Goal: Answer question/provide support: Share knowledge or assist other users

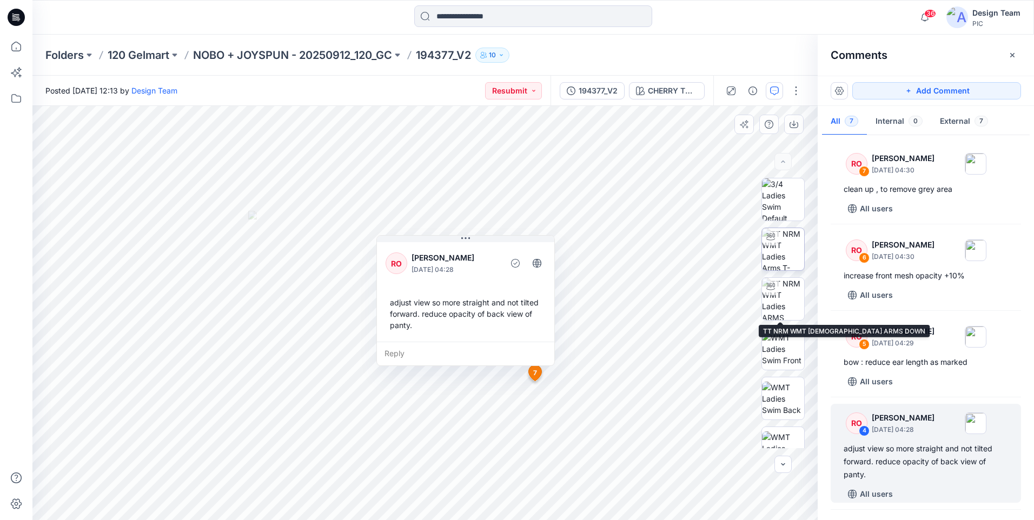
scroll to position [257, 0]
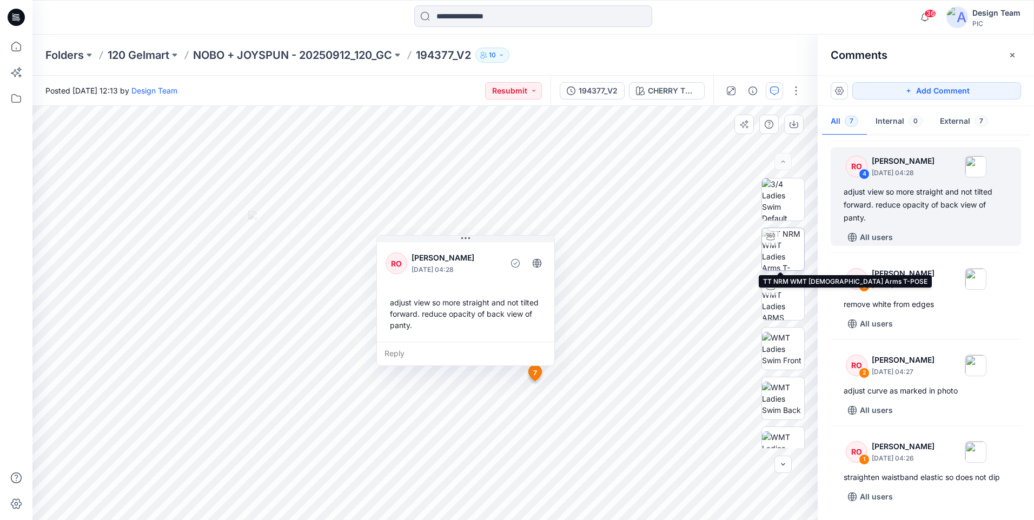
click at [780, 235] on img at bounding box center [783, 249] width 42 height 42
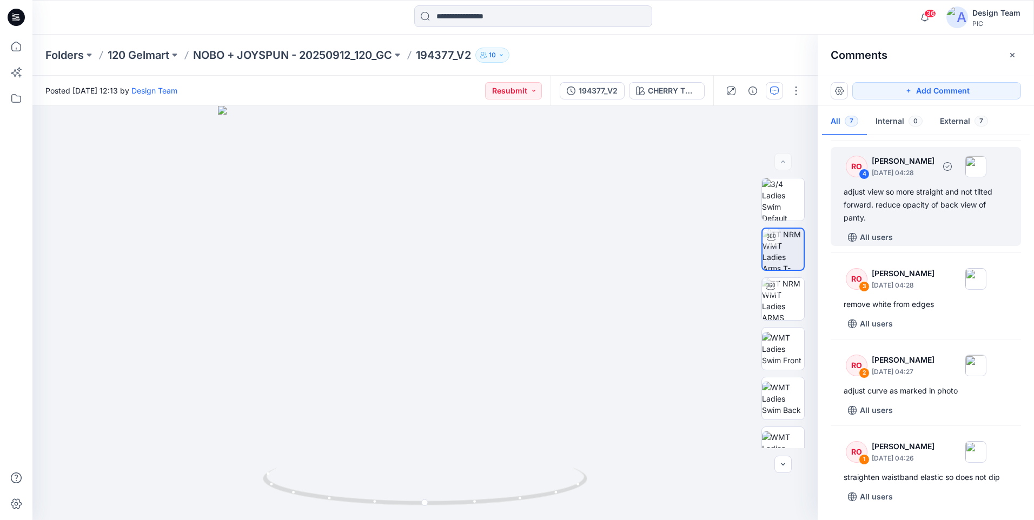
click at [860, 205] on div "adjust view so more straight and not tilted forward. reduce opacity of back vie…" at bounding box center [926, 205] width 164 height 39
click at [667, 362] on div at bounding box center [424, 313] width 785 height 414
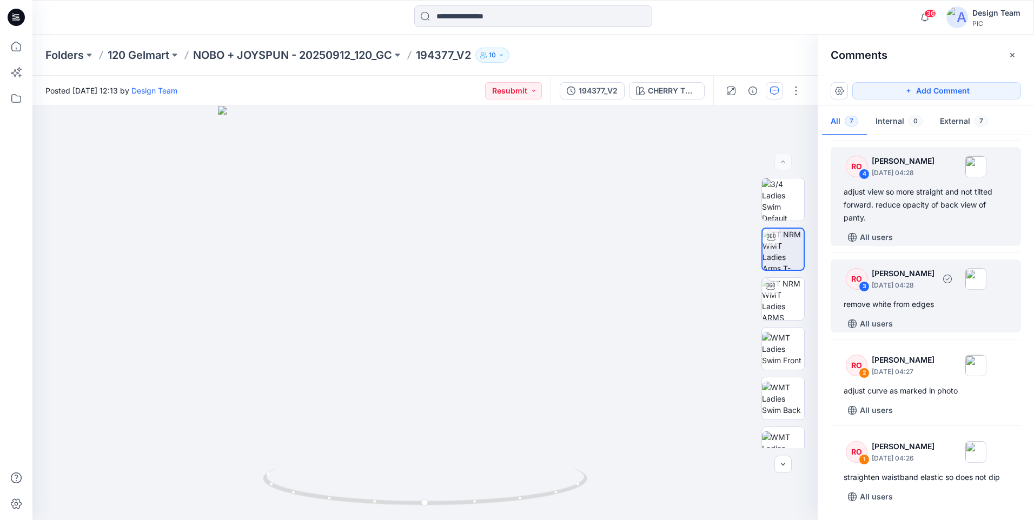
click at [935, 272] on p "[PERSON_NAME]" at bounding box center [903, 273] width 63 height 13
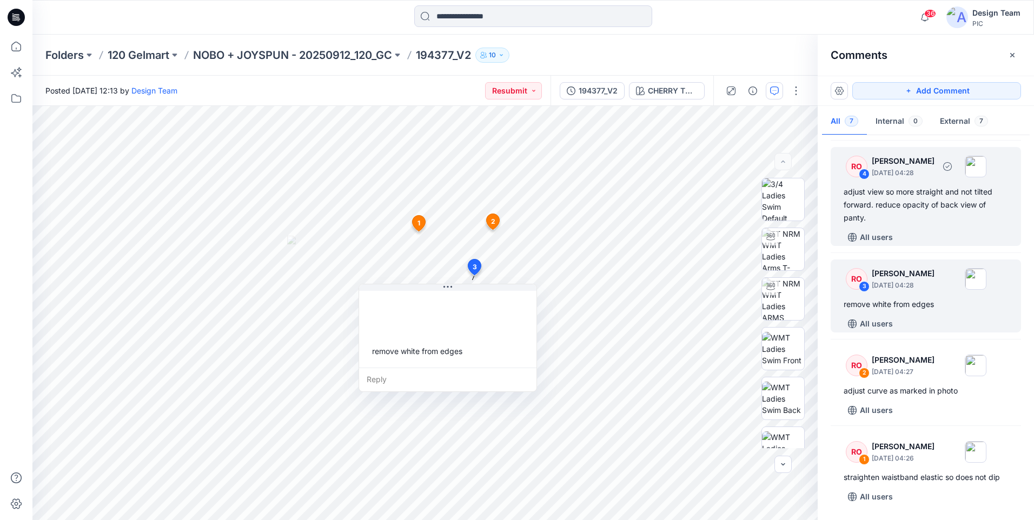
click at [900, 215] on div "adjust view so more straight and not tilted forward. reduce opacity of back vie…" at bounding box center [926, 205] width 164 height 39
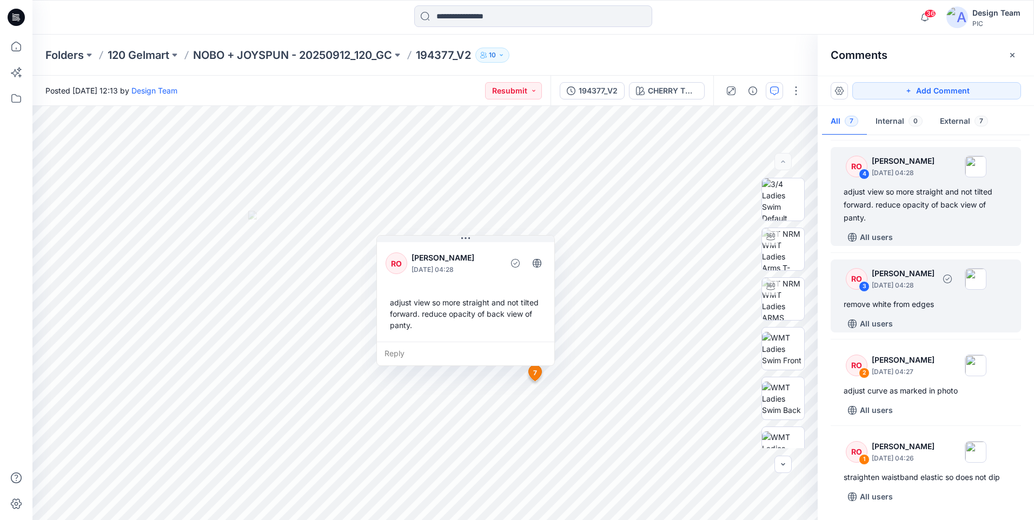
click at [902, 309] on div "remove white from edges" at bounding box center [926, 304] width 164 height 13
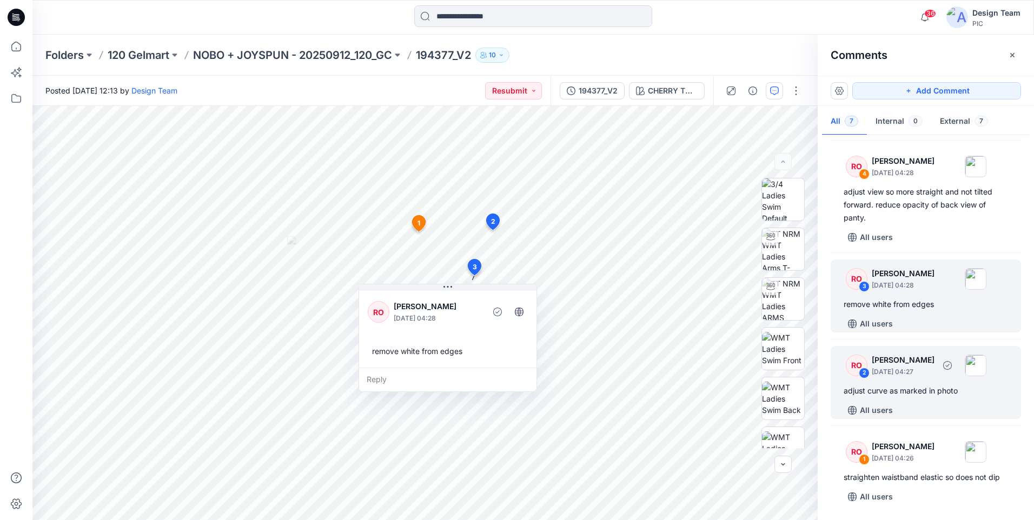
click at [967, 394] on div "adjust curve as marked in photo" at bounding box center [926, 391] width 164 height 13
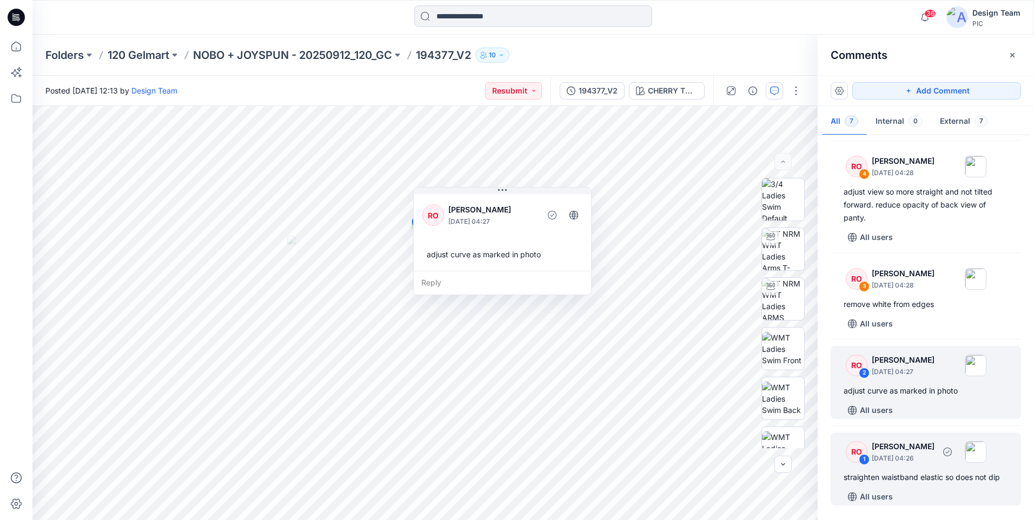
click at [949, 475] on div "straighten waistband elastic so does not dip" at bounding box center [926, 477] width 164 height 13
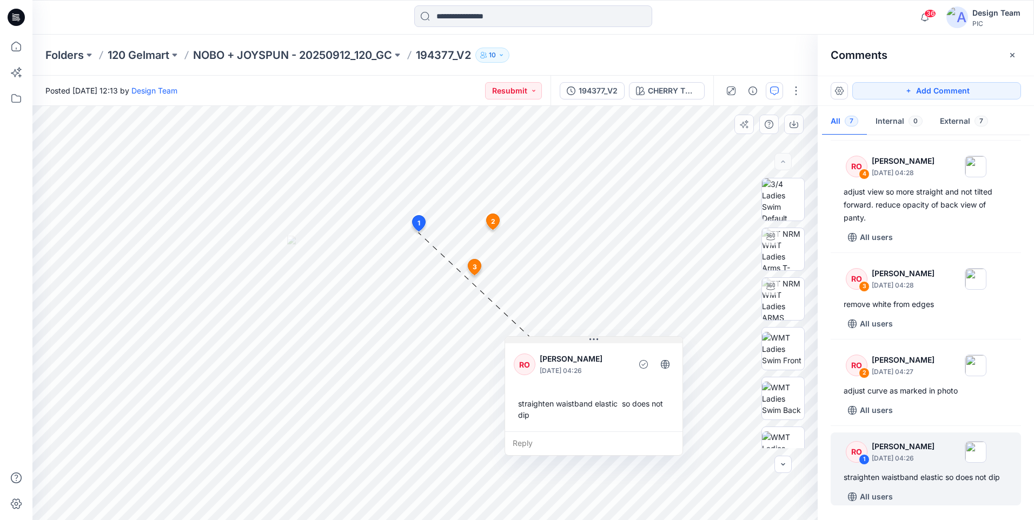
drag, startPoint x: 482, startPoint y: 243, endPoint x: 585, endPoint y: 338, distance: 140.5
click at [585, 342] on button at bounding box center [593, 340] width 177 height 6
click at [584, 412] on div "straighten waistband elastic so does not dip" at bounding box center [594, 408] width 160 height 31
click at [584, 412] on div "straighten waistband elastic so does not dip" at bounding box center [593, 411] width 160 height 31
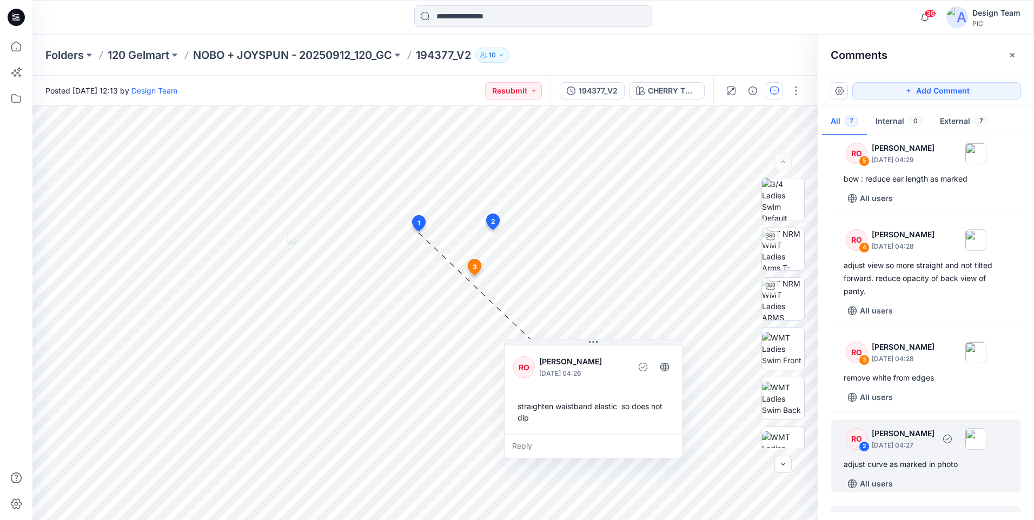
scroll to position [149, 0]
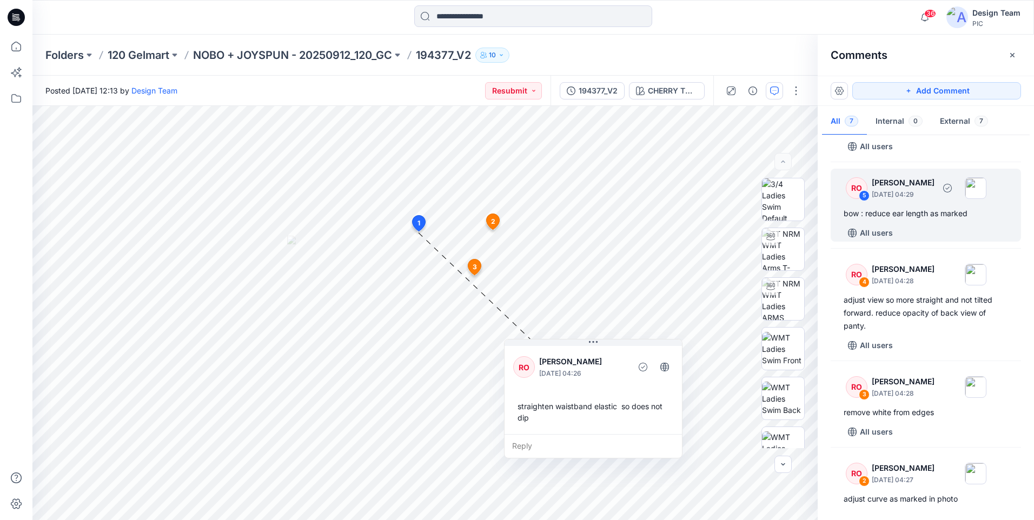
click at [899, 219] on div "bow : reduce ear length as marked" at bounding box center [926, 213] width 164 height 13
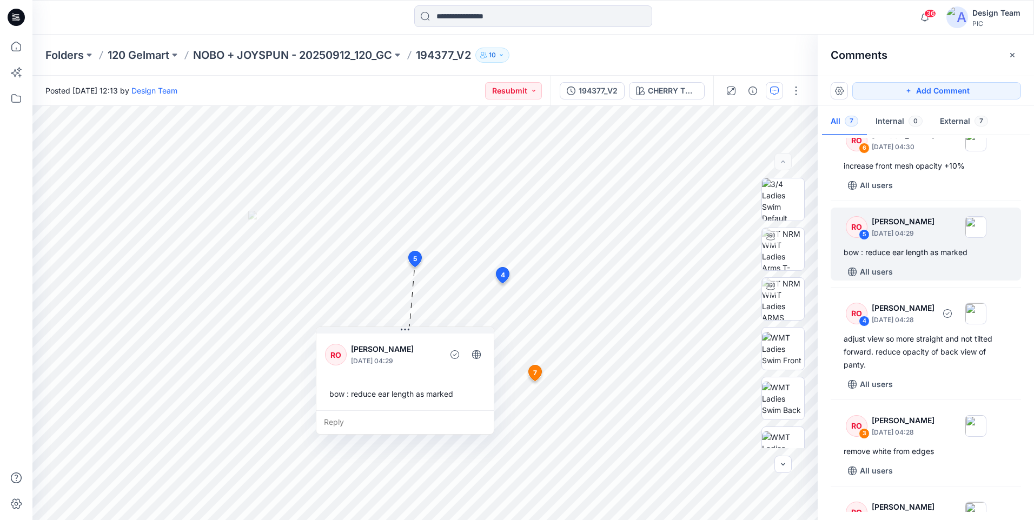
scroll to position [95, 0]
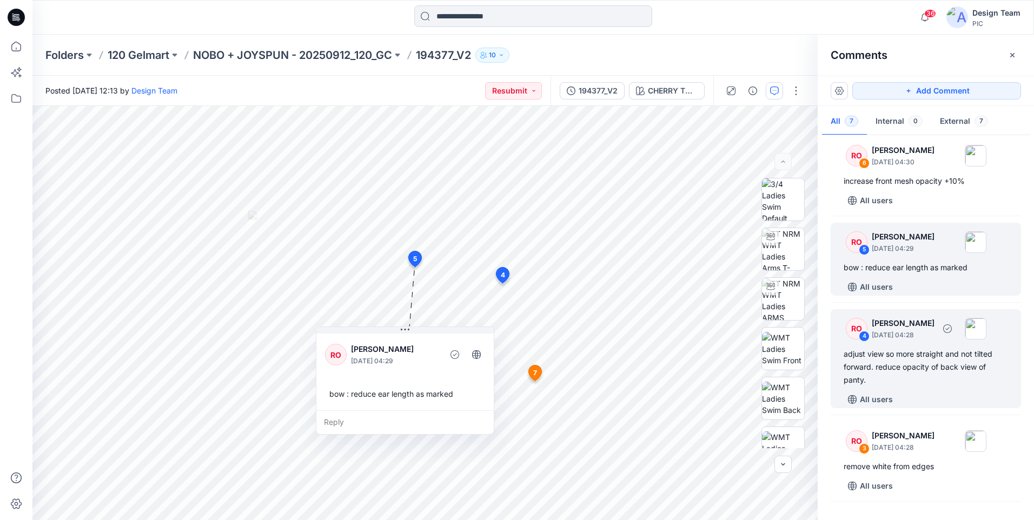
click at [856, 374] on div "adjust view so more straight and not tilted forward. reduce opacity of back vie…" at bounding box center [926, 367] width 164 height 39
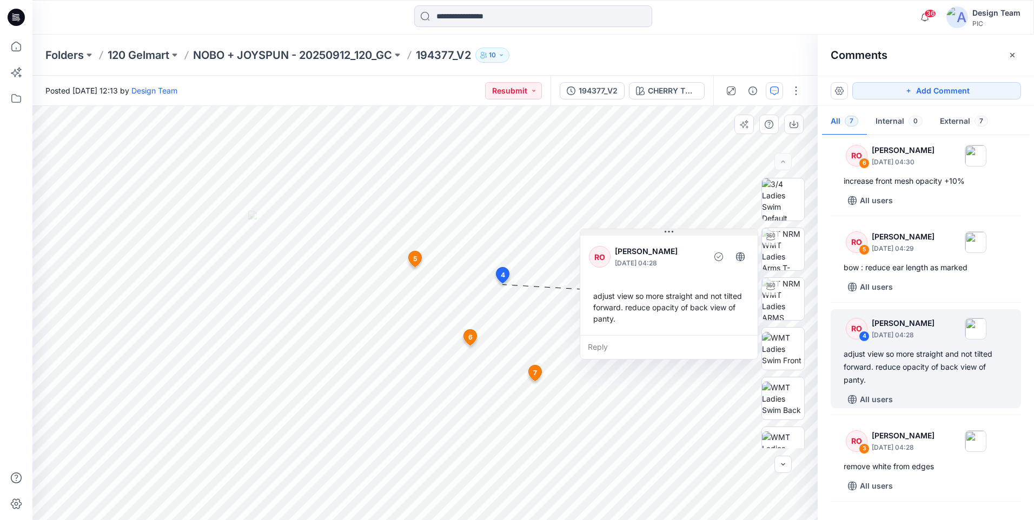
drag, startPoint x: 453, startPoint y: 239, endPoint x: 656, endPoint y: 233, distance: 203.5
click at [656, 233] on button at bounding box center [668, 232] width 177 height 6
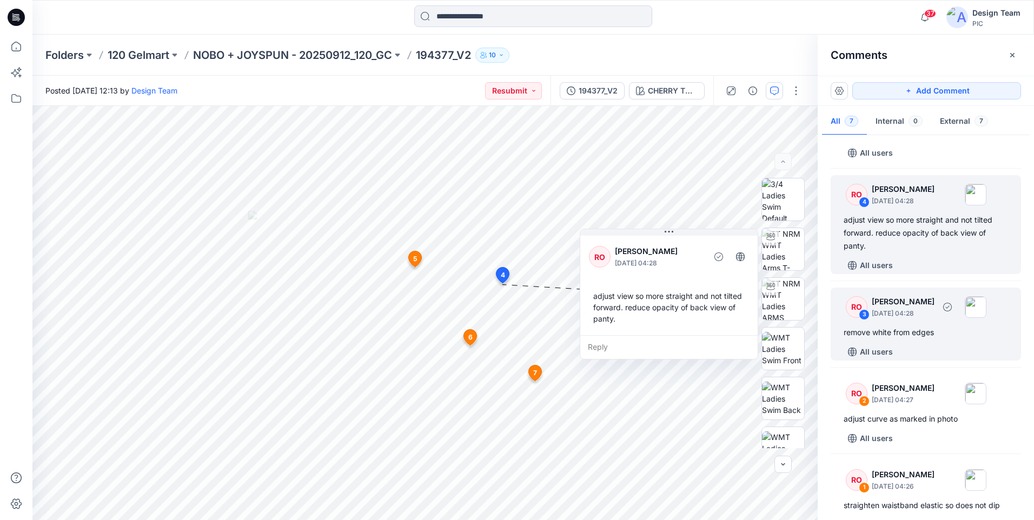
scroll to position [257, 0]
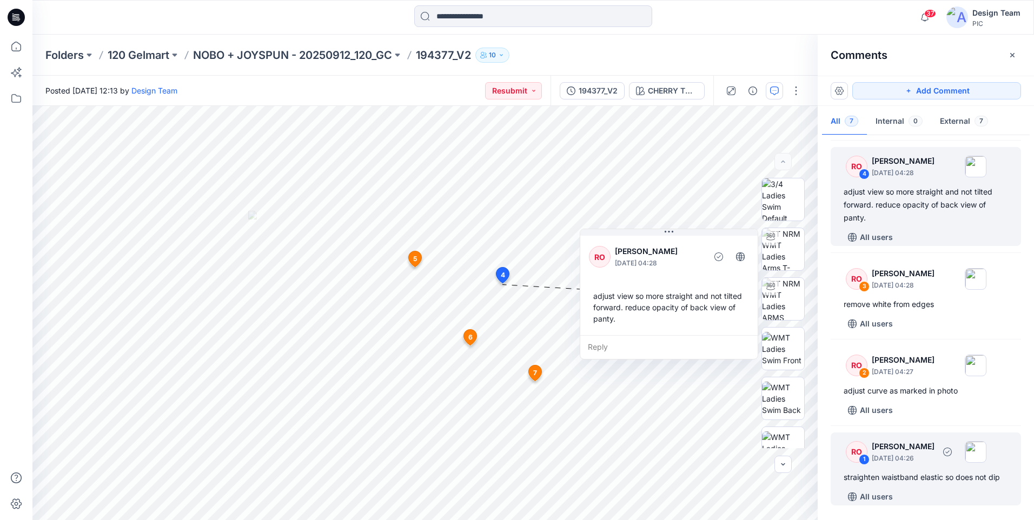
click at [940, 481] on div "straighten waistband elastic so does not dip" at bounding box center [926, 477] width 164 height 13
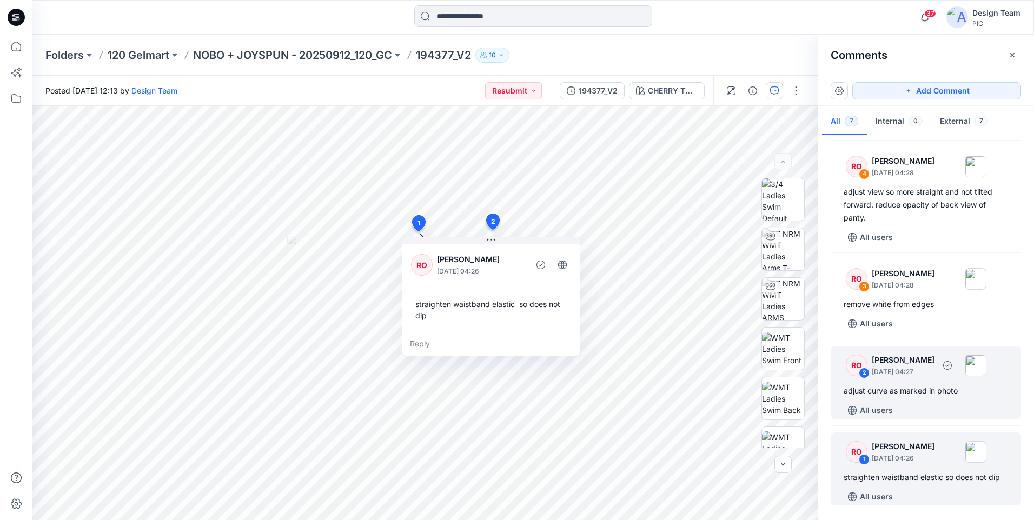
click at [916, 398] on div "RO 2 Raquel Ortiz October 01, 2025 04:27 adjust curve as marked in photo All us…" at bounding box center [926, 382] width 190 height 73
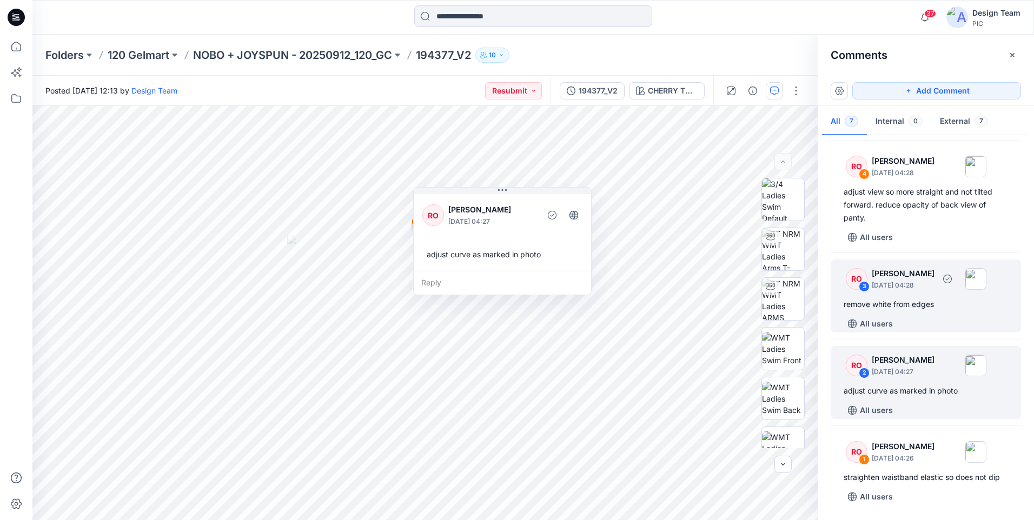
click at [901, 316] on div "All users" at bounding box center [932, 323] width 177 height 17
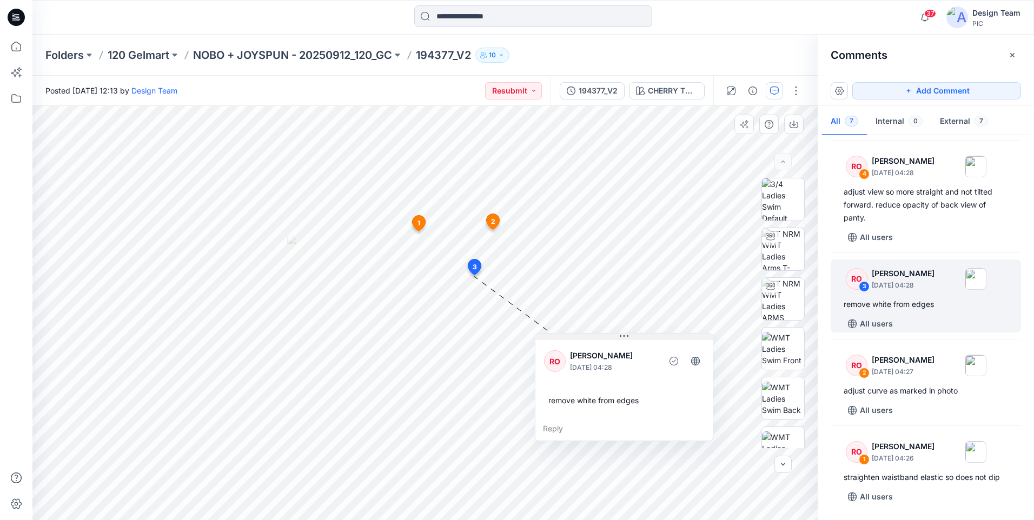
drag, startPoint x: 457, startPoint y: 290, endPoint x: 634, endPoint y: 340, distance: 184.4
click at [634, 340] on button at bounding box center [624, 337] width 177 height 6
click at [17, 48] on icon at bounding box center [16, 47] width 24 height 24
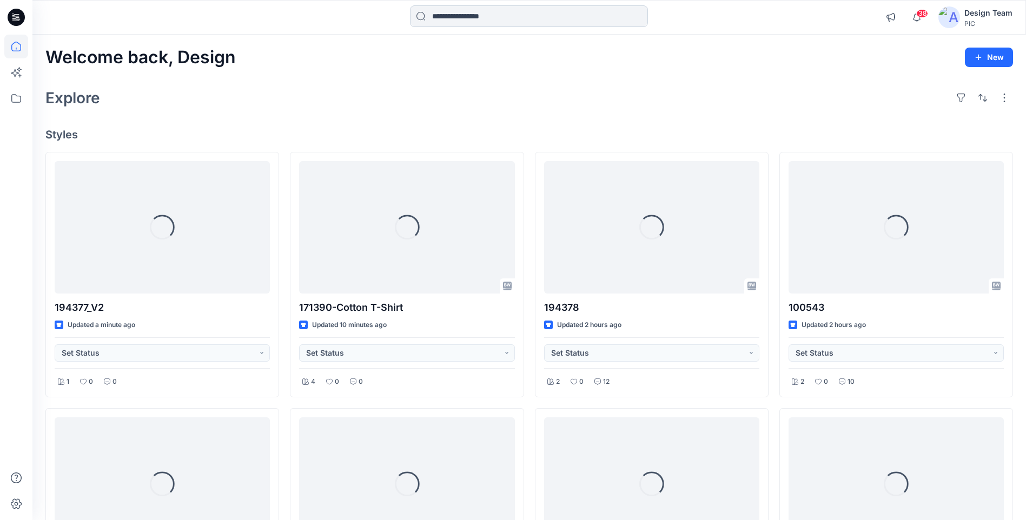
click at [508, 17] on input at bounding box center [529, 16] width 238 height 22
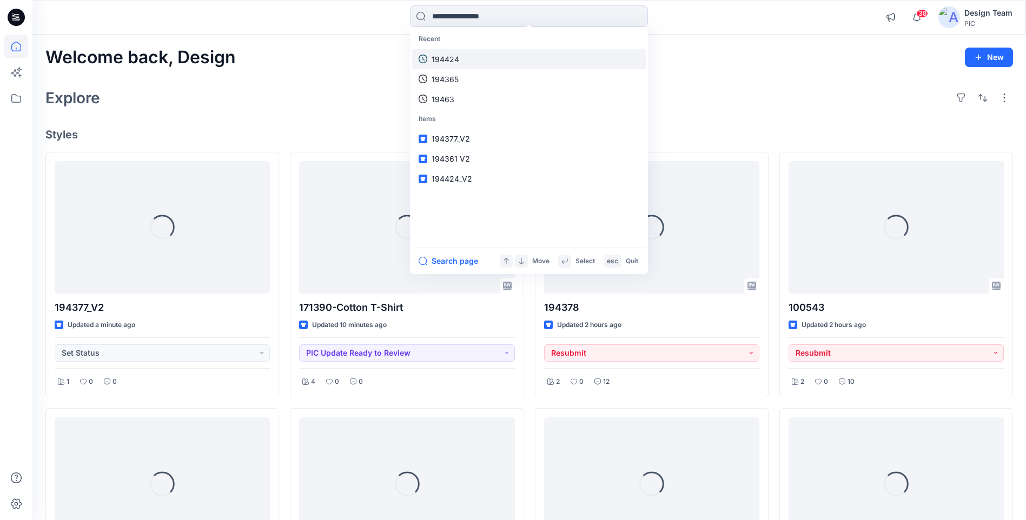
click at [447, 63] on p "194424" at bounding box center [446, 59] width 28 height 11
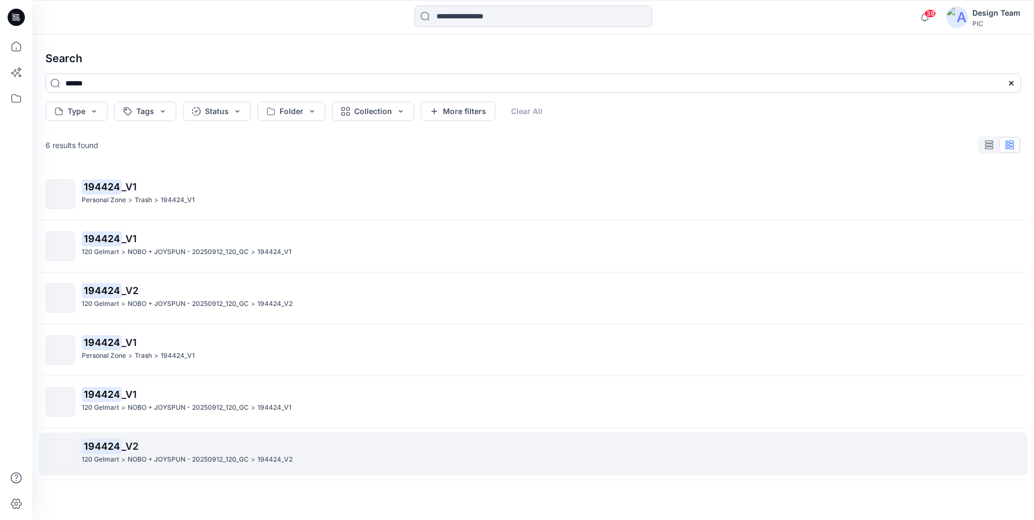
click at [118, 453] on mark "194424" at bounding box center [102, 446] width 40 height 15
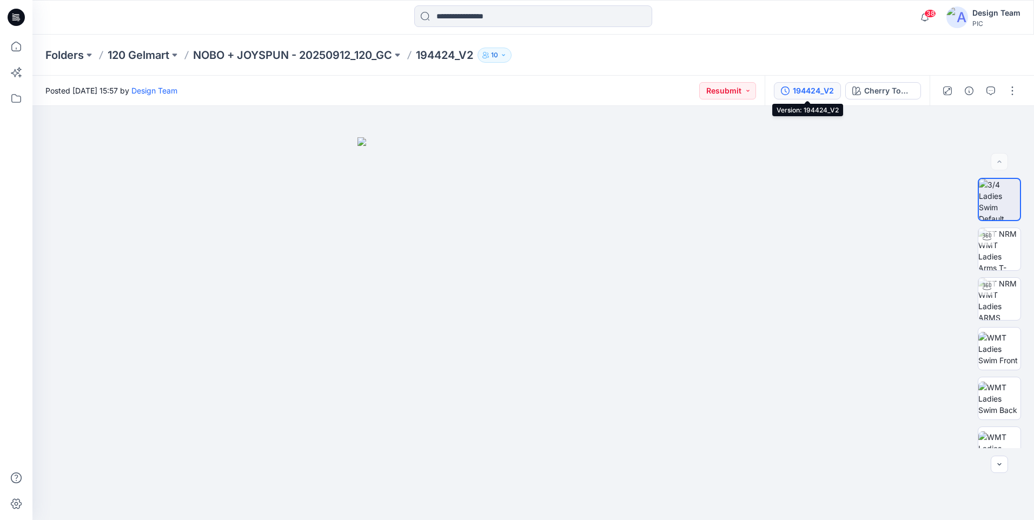
click at [822, 87] on div "194424_V2" at bounding box center [813, 91] width 41 height 12
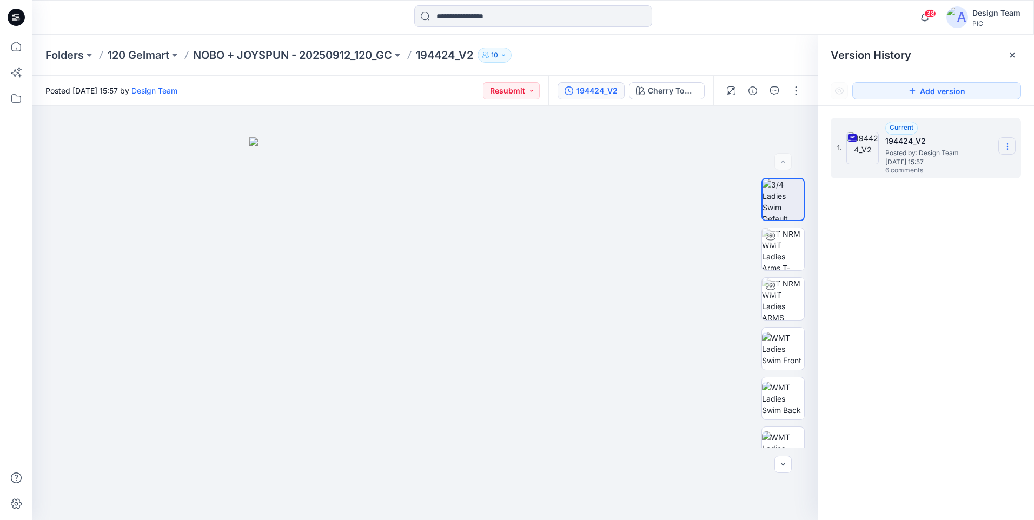
click at [1004, 146] on icon at bounding box center [1007, 146] width 9 height 9
click at [950, 166] on span "Download Source BW File" at bounding box center [953, 167] width 91 height 13
click at [17, 48] on icon at bounding box center [16, 47] width 24 height 24
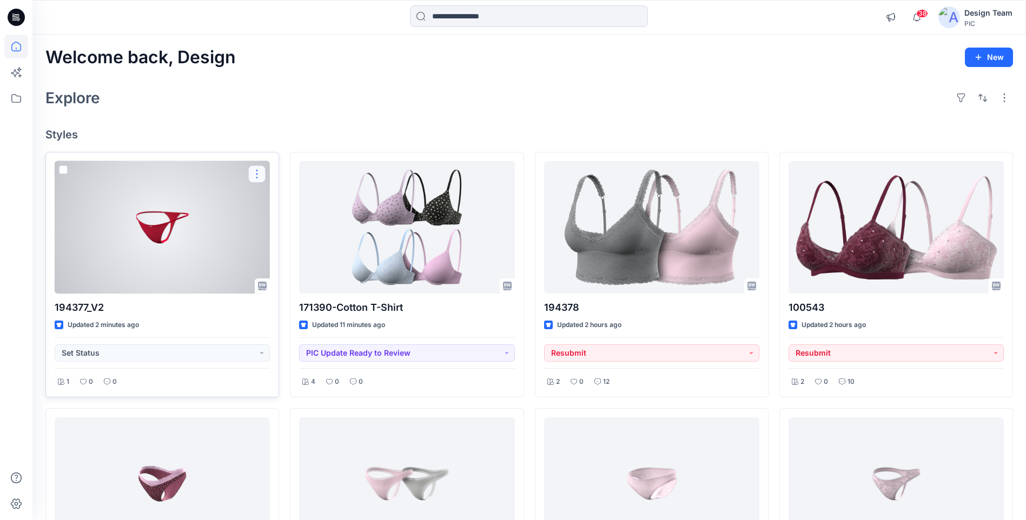
click at [260, 172] on button "button" at bounding box center [256, 174] width 17 height 17
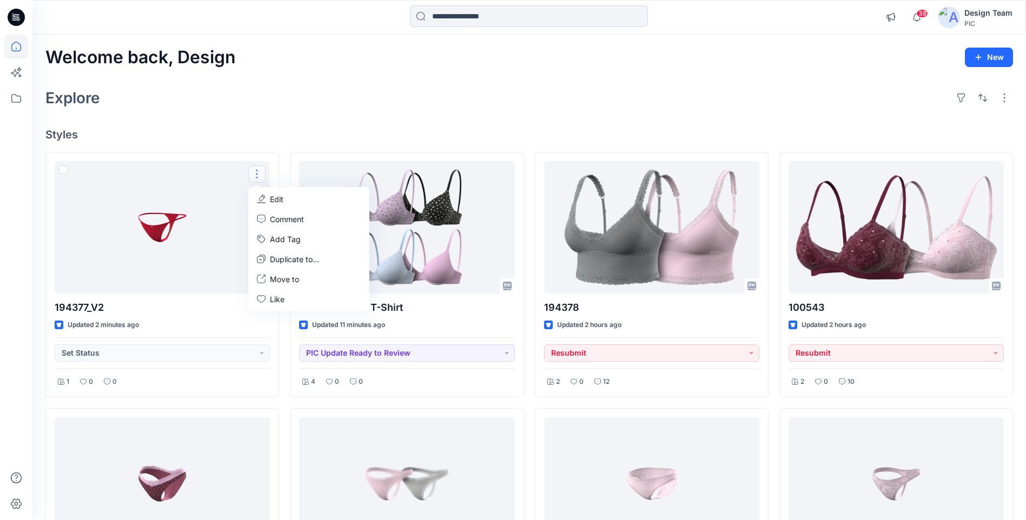
click at [295, 133] on h4 "Styles" at bounding box center [529, 134] width 968 height 13
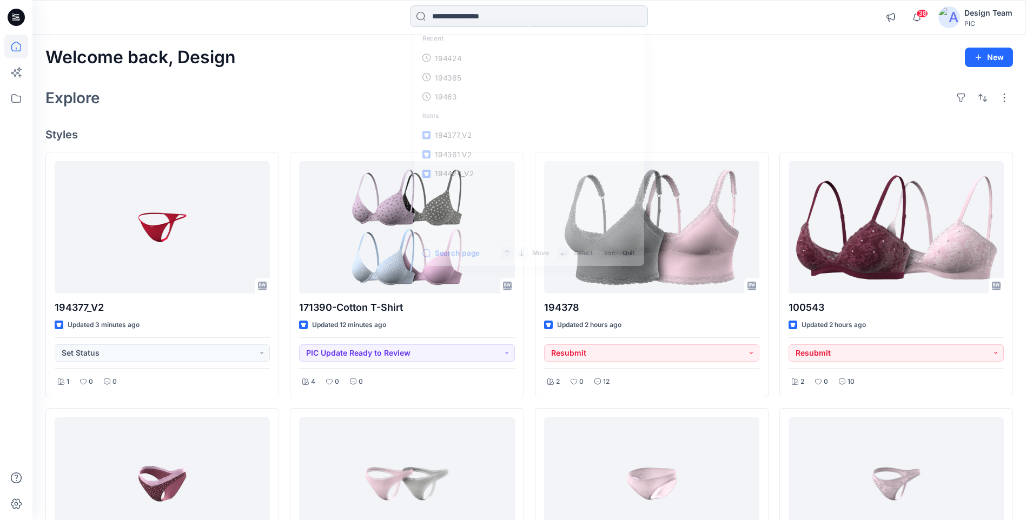
click at [440, 17] on input at bounding box center [529, 16] width 238 height 22
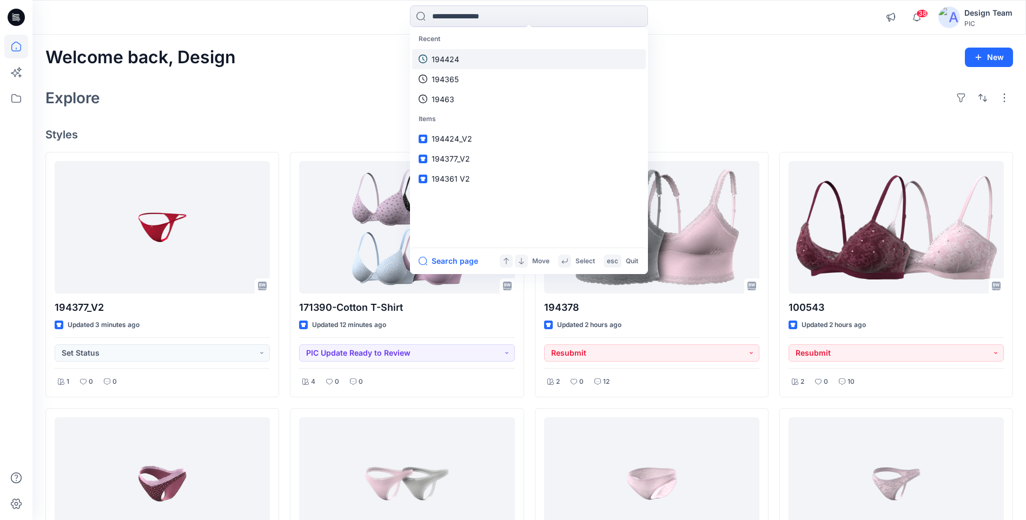
click at [450, 61] on p "194424" at bounding box center [446, 59] width 28 height 11
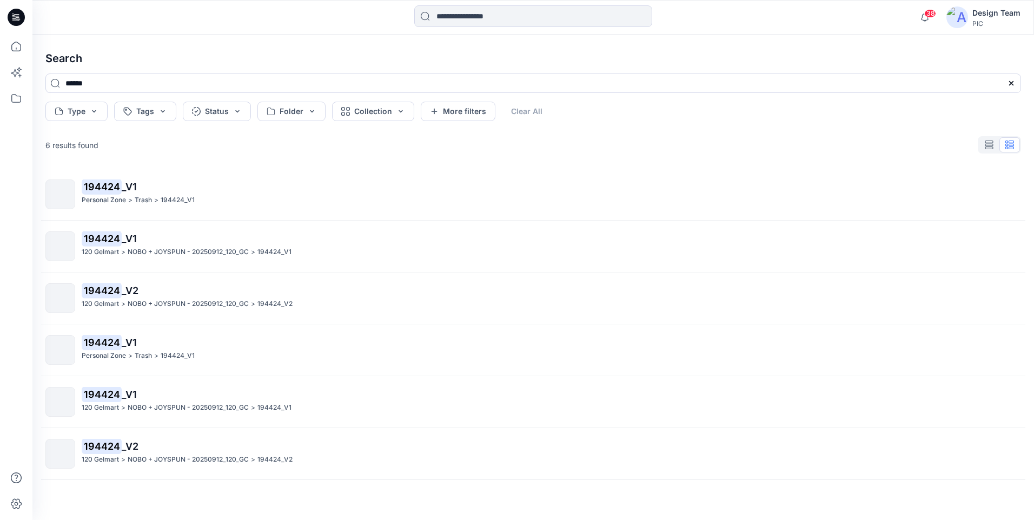
click at [119, 452] on mark "194424" at bounding box center [102, 446] width 40 height 15
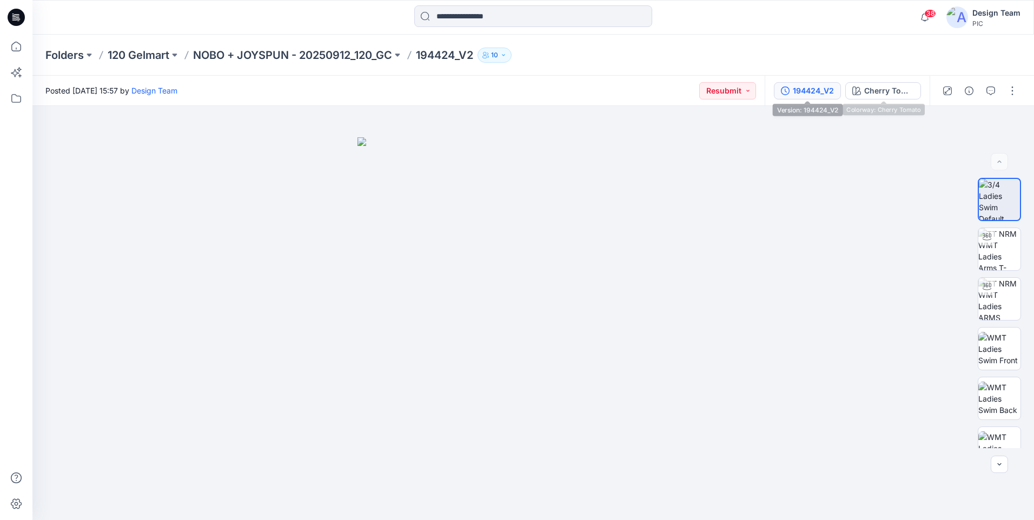
click at [804, 85] on div "194424_V2" at bounding box center [813, 91] width 41 height 12
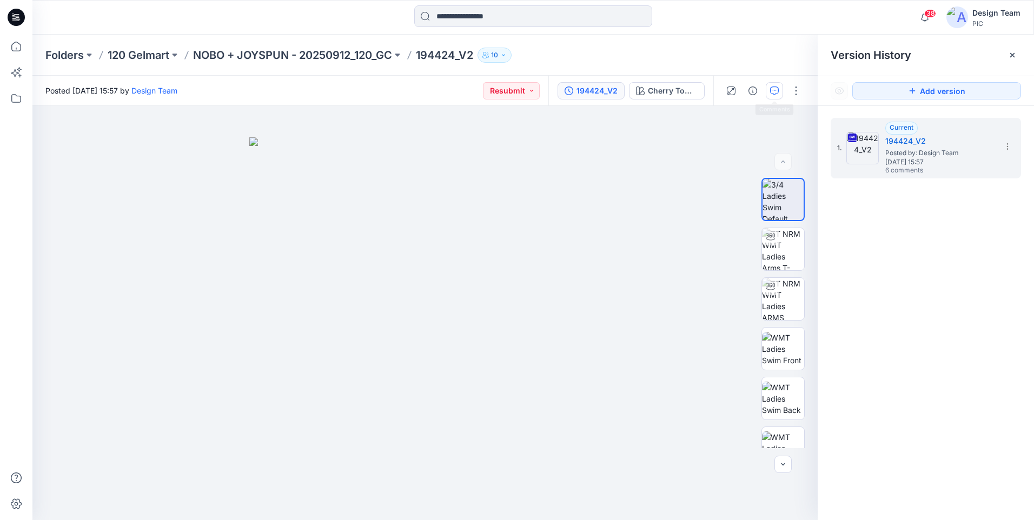
click at [766, 85] on div at bounding box center [763, 91] width 100 height 30
click at [772, 90] on icon "button" at bounding box center [774, 91] width 9 height 9
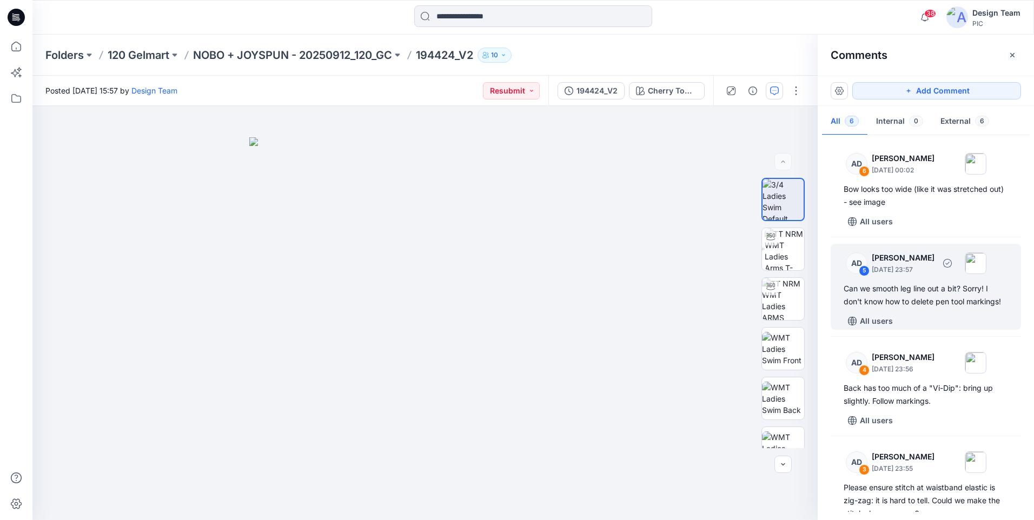
click at [931, 310] on div "AD 5 Alex Degner September 25, 2025 23:57 Can we smooth leg line out a bit? Sor…" at bounding box center [926, 287] width 190 height 86
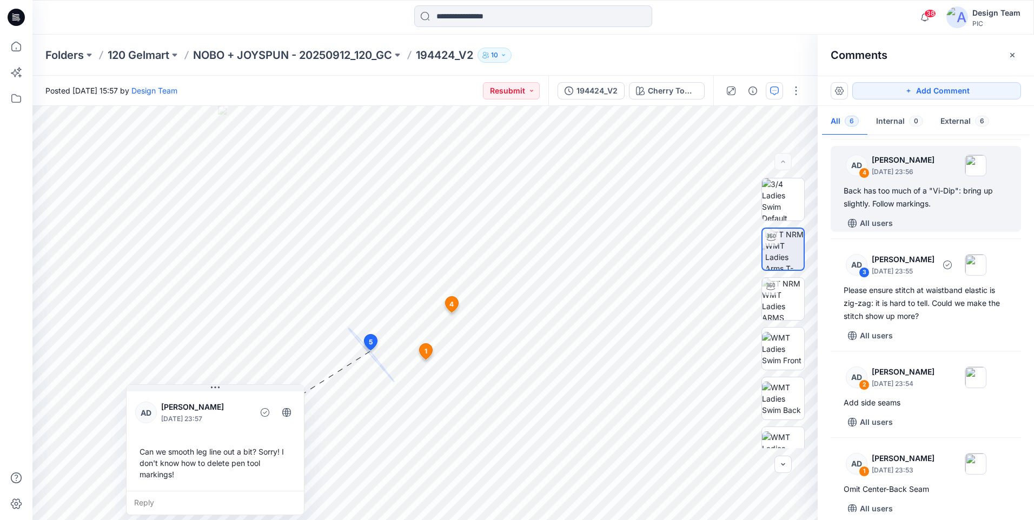
scroll to position [209, 0]
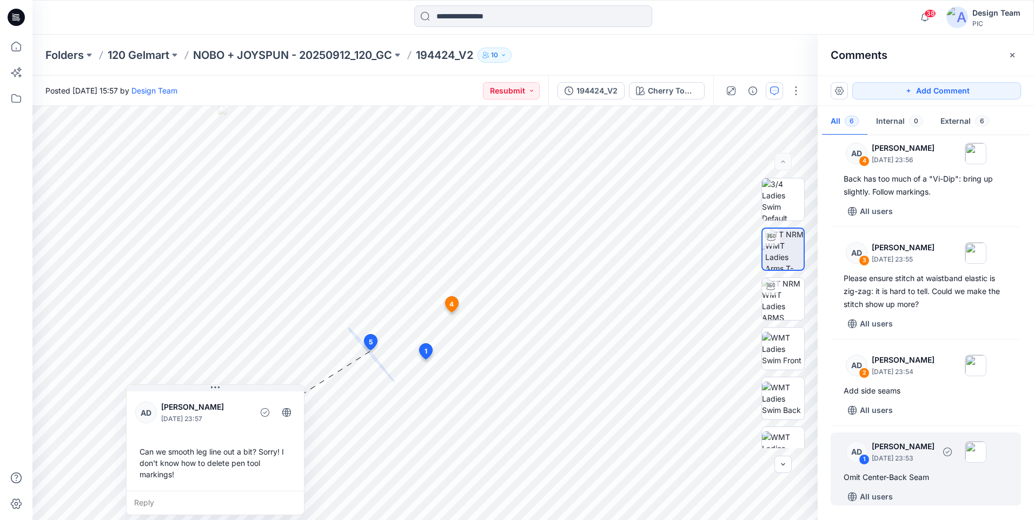
click at [916, 474] on div "Omit Center-Back Seam" at bounding box center [926, 477] width 164 height 13
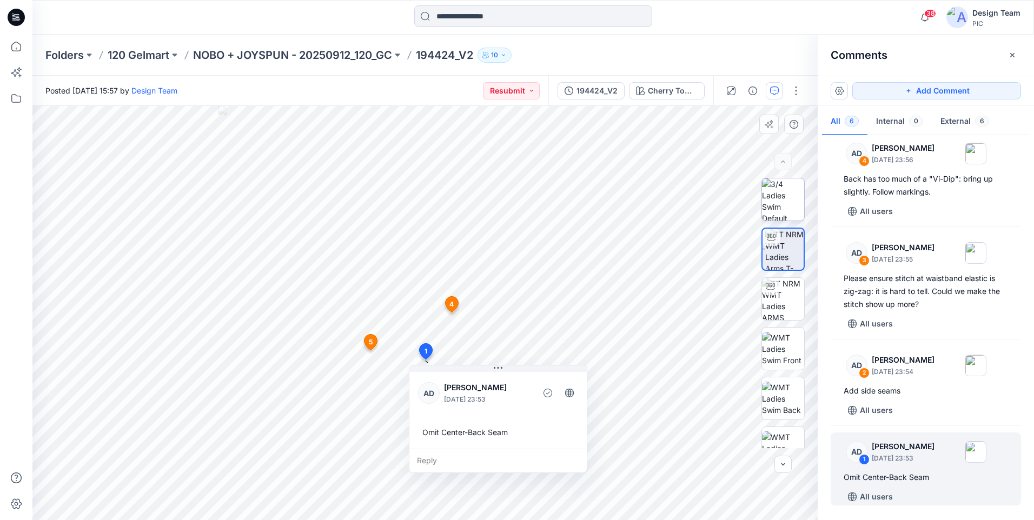
click at [789, 200] on img at bounding box center [783, 200] width 42 height 42
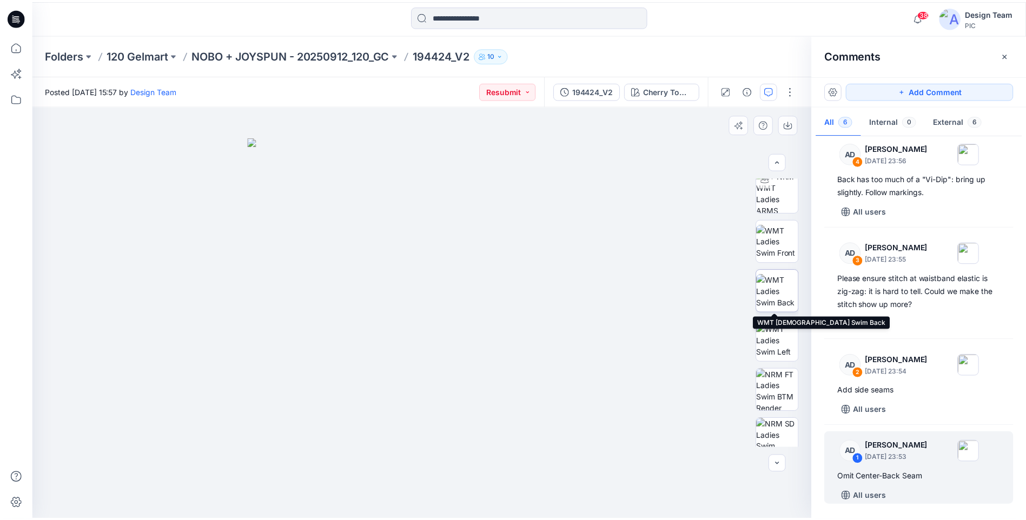
scroll to position [171, 0]
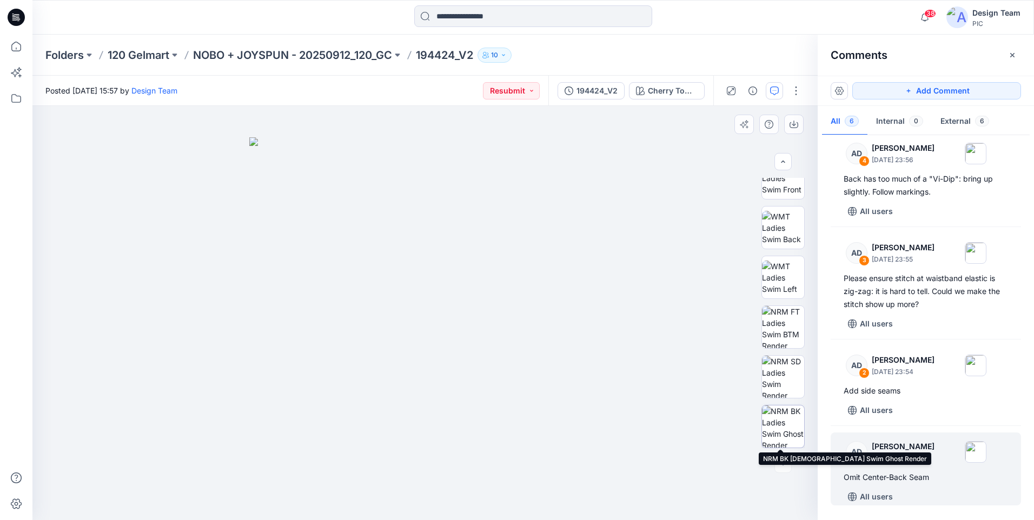
click at [788, 429] on img at bounding box center [783, 427] width 42 height 42
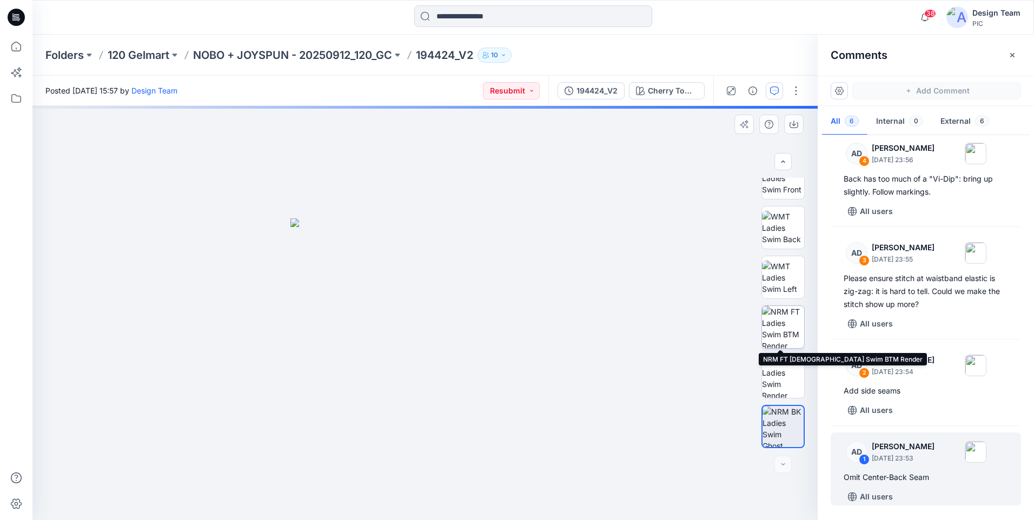
click at [783, 326] on img at bounding box center [783, 327] width 42 height 42
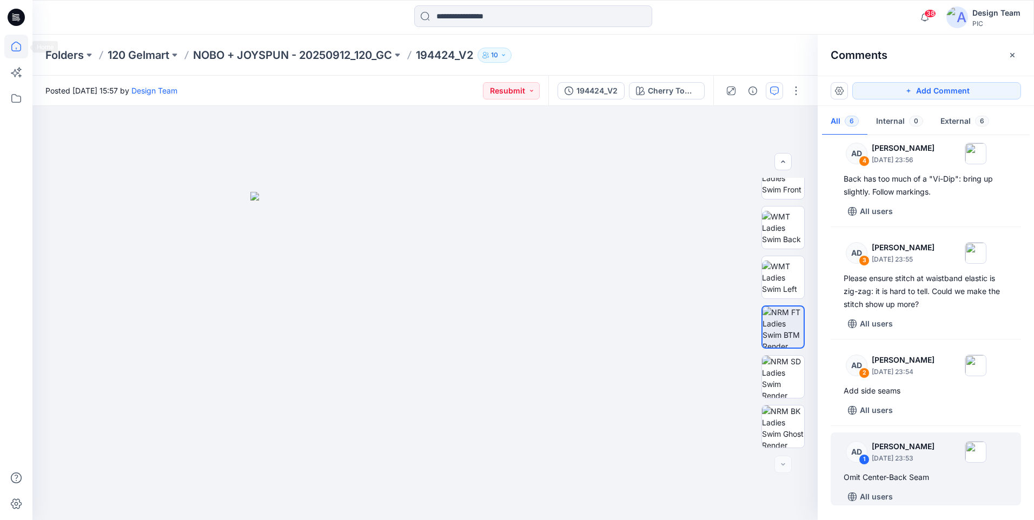
click at [21, 50] on icon at bounding box center [16, 47] width 24 height 24
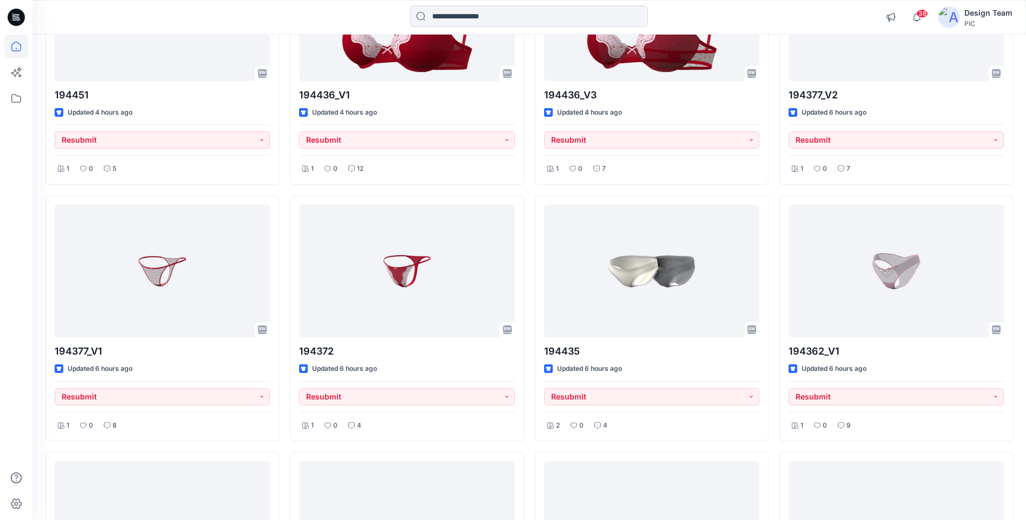
scroll to position [983, 0]
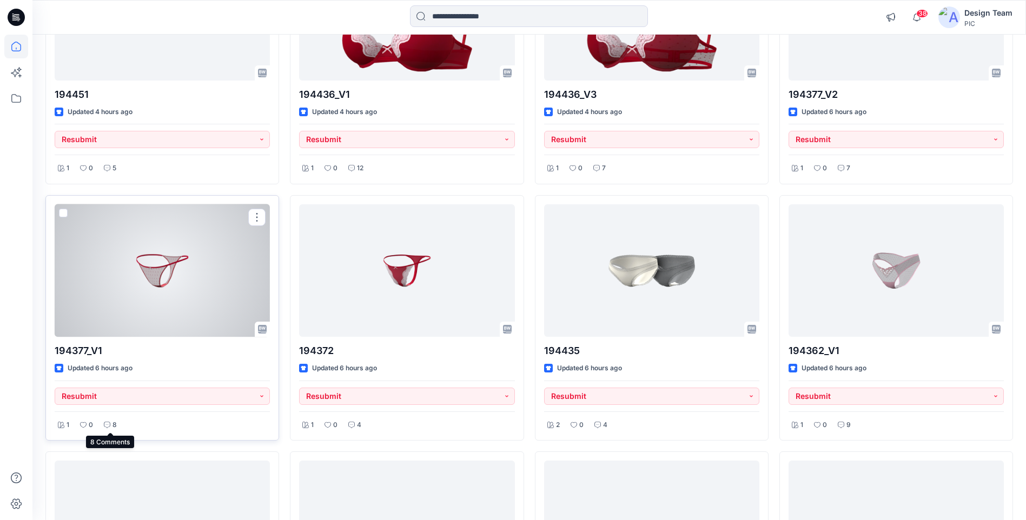
click at [113, 422] on p "8" at bounding box center [115, 425] width 4 height 11
click at [75, 494] on p "straighten waistband elastic so does not dip" at bounding box center [162, 495] width 207 height 11
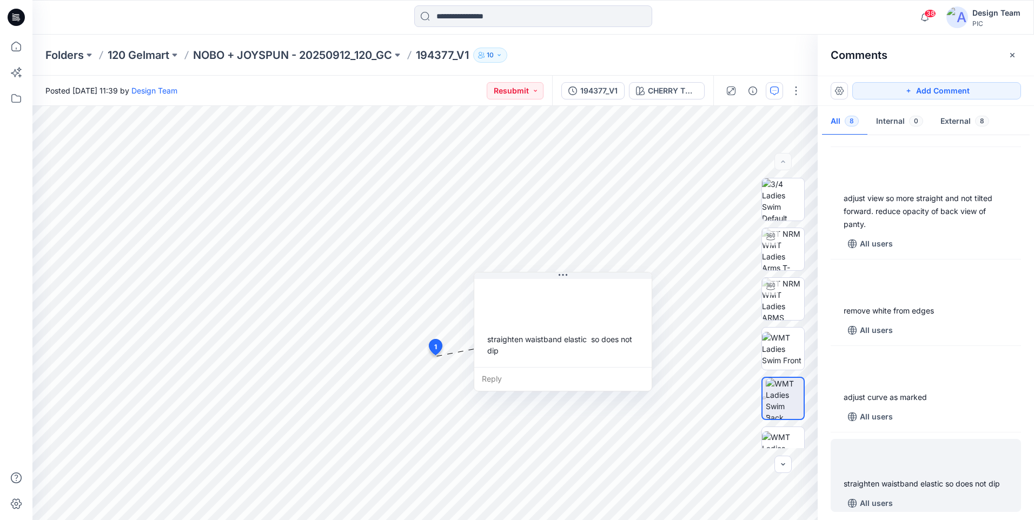
scroll to position [369, 0]
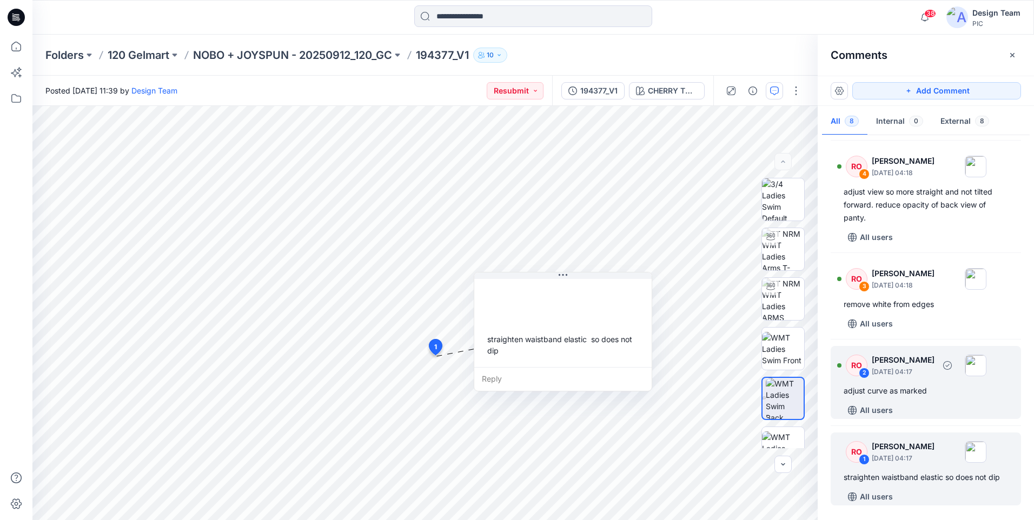
click at [942, 386] on div "adjust curve as marked" at bounding box center [926, 391] width 164 height 13
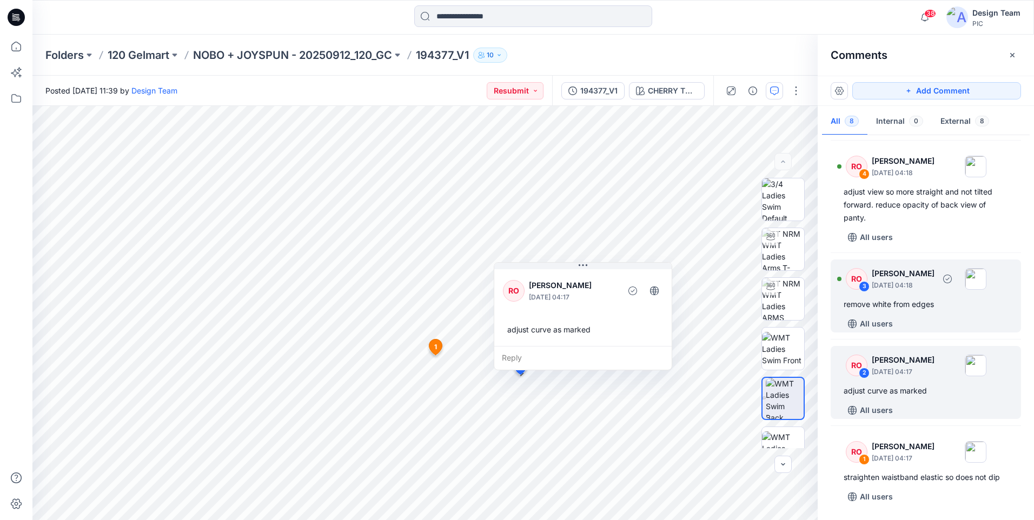
click at [939, 307] on div "remove white from edges" at bounding box center [926, 304] width 164 height 13
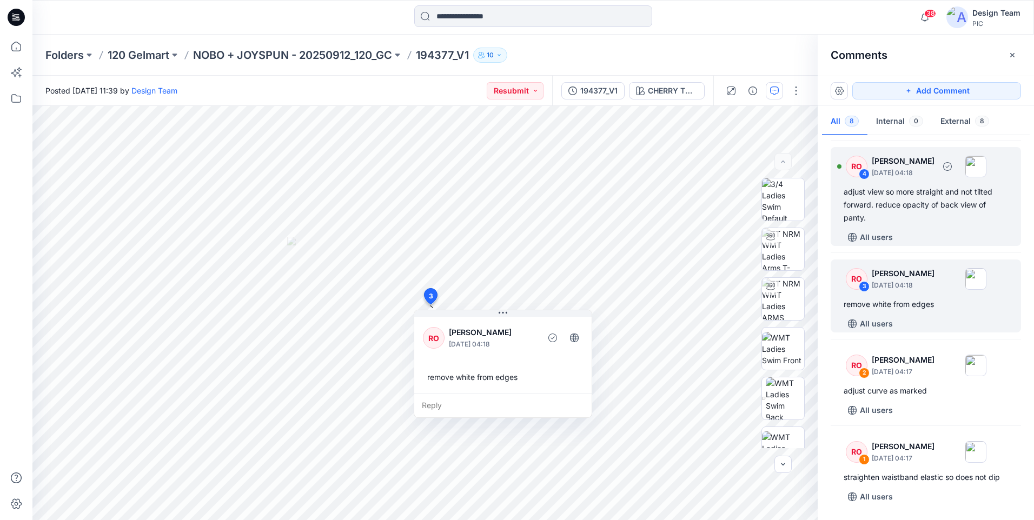
click at [922, 208] on div "adjust view so more straight and not tilted forward. reduce opacity of back vie…" at bounding box center [926, 205] width 164 height 39
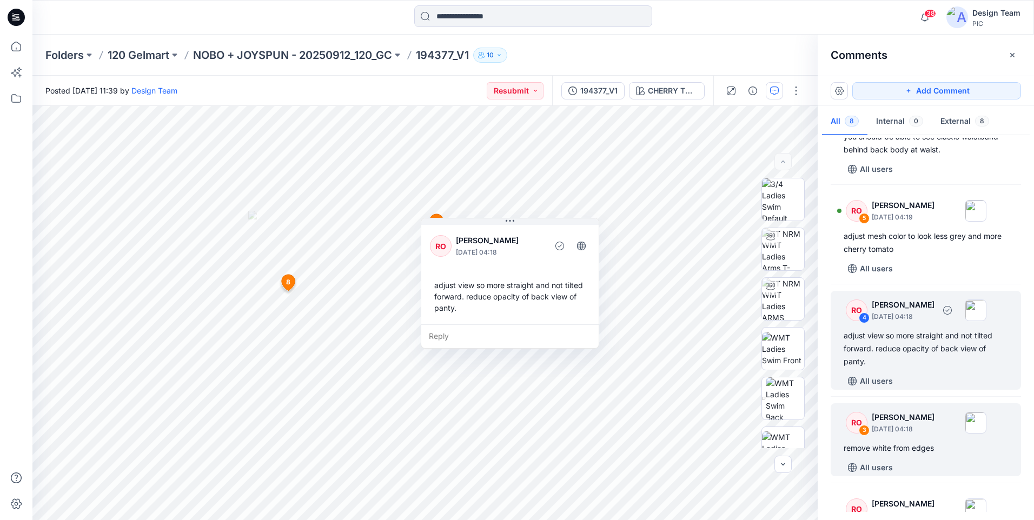
scroll to position [207, 0]
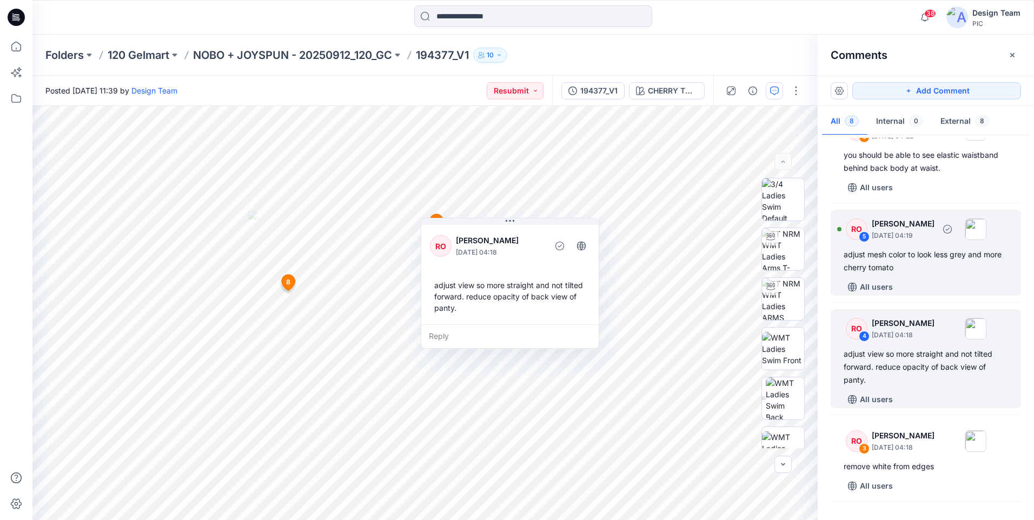
click at [943, 274] on div "RO 5 Raquel Ortiz October 01, 2025 04:19 adjust mesh color to look less grey an…" at bounding box center [926, 253] width 190 height 86
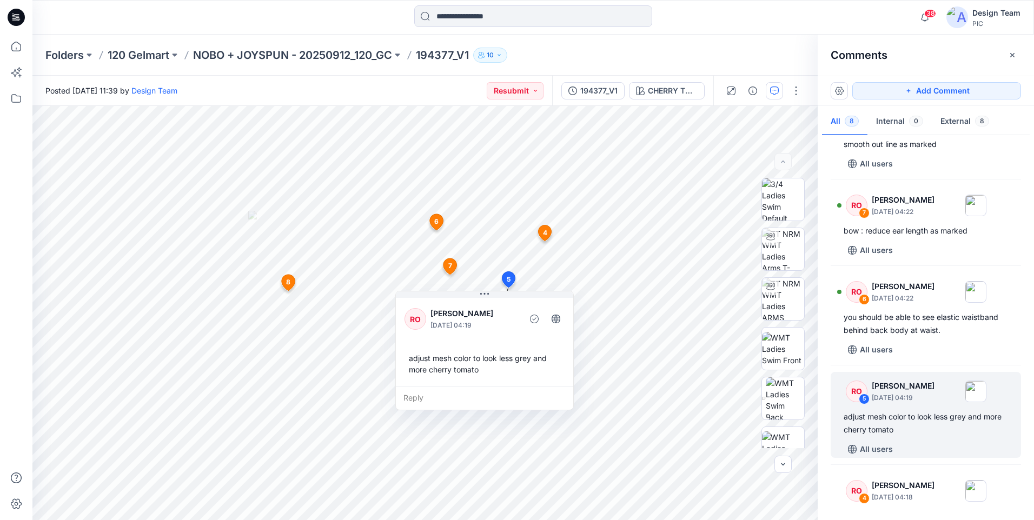
scroll to position [0, 0]
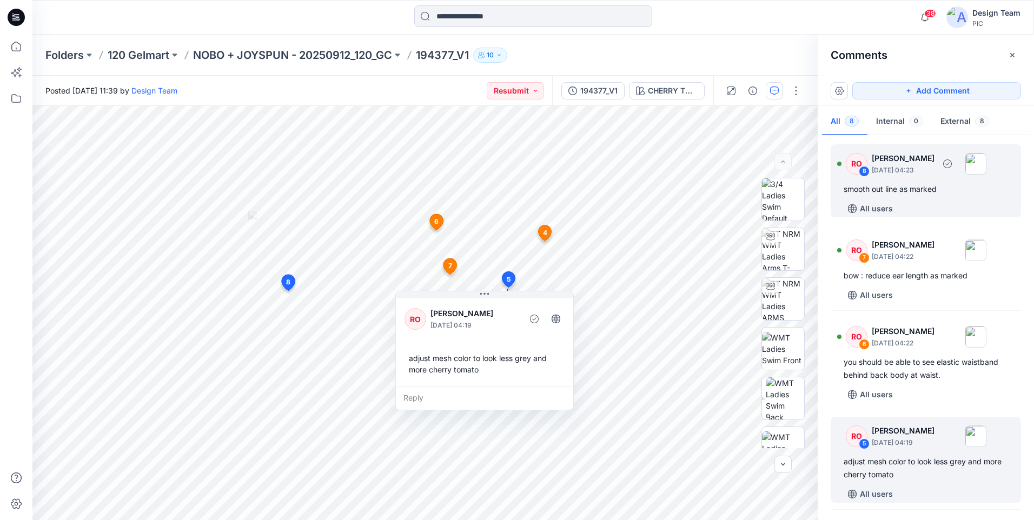
click at [875, 187] on div "smooth out line as marked" at bounding box center [926, 189] width 164 height 13
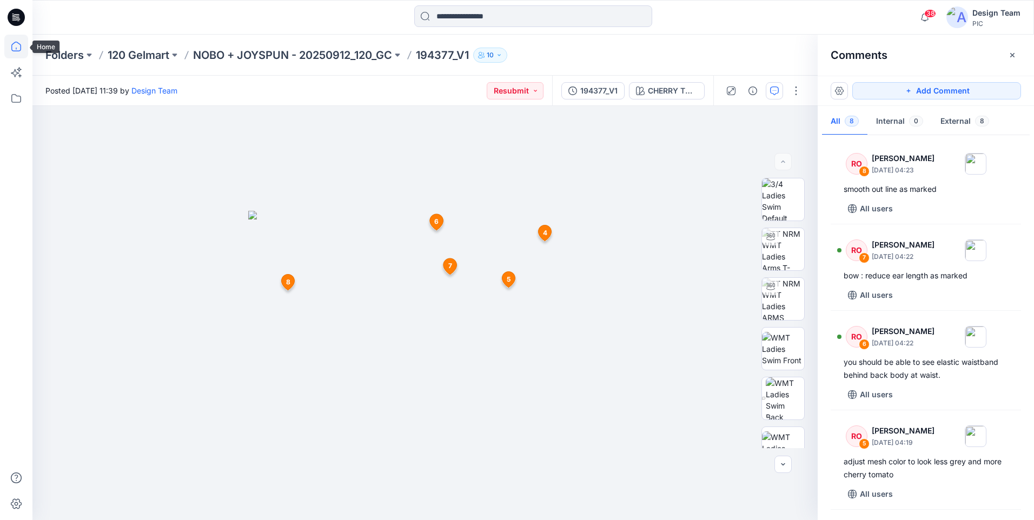
click at [19, 48] on icon at bounding box center [16, 47] width 24 height 24
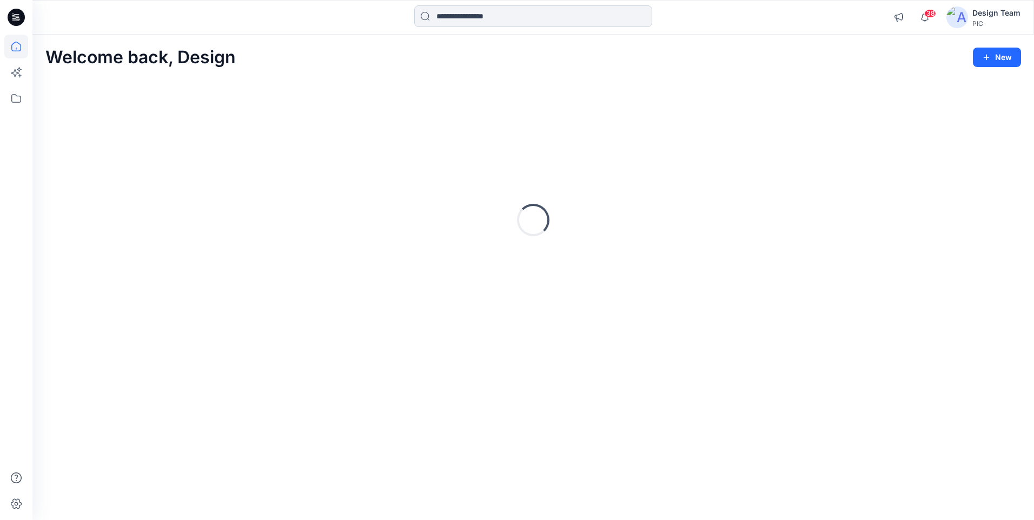
click at [442, 14] on input at bounding box center [533, 16] width 238 height 22
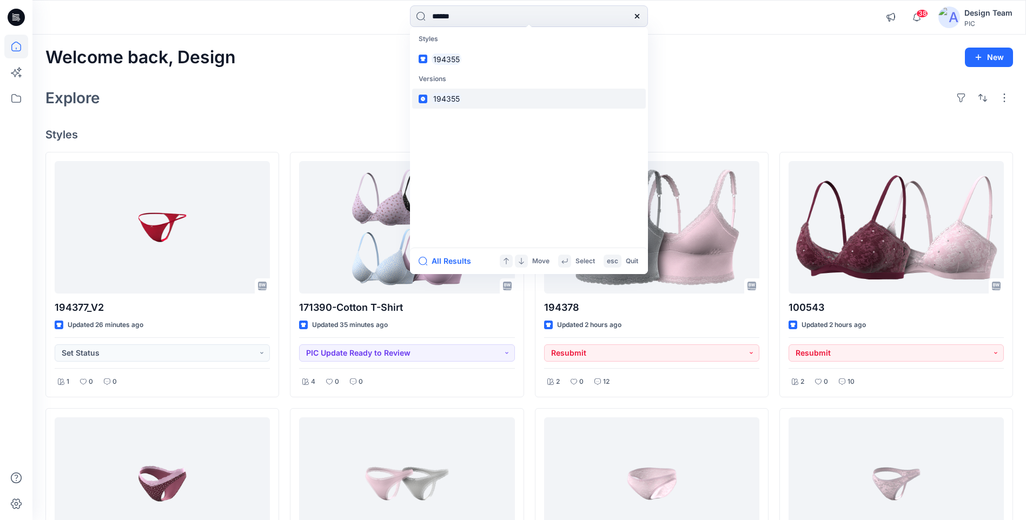
type input "******"
click at [459, 97] on mark "194355" at bounding box center [447, 98] width 30 height 12
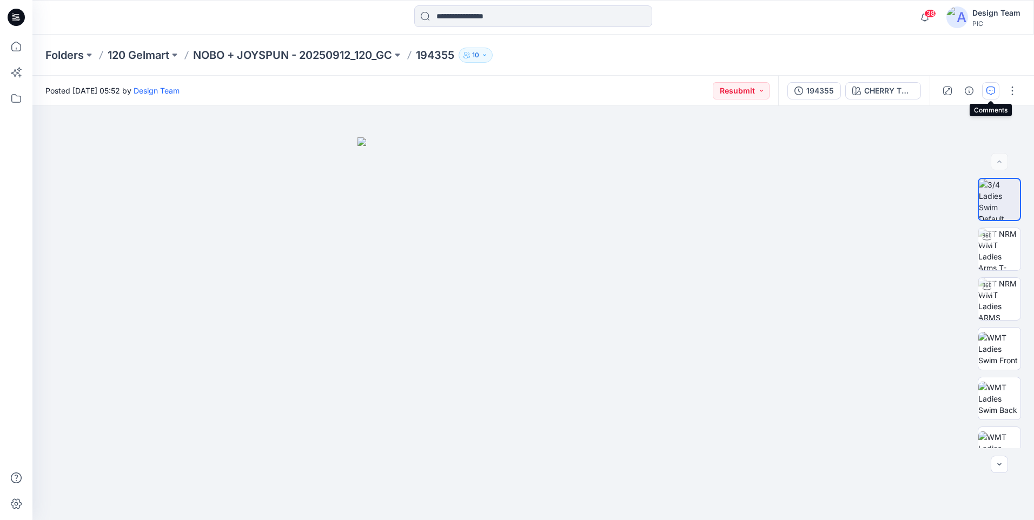
click at [989, 90] on icon "button" at bounding box center [991, 91] width 9 height 9
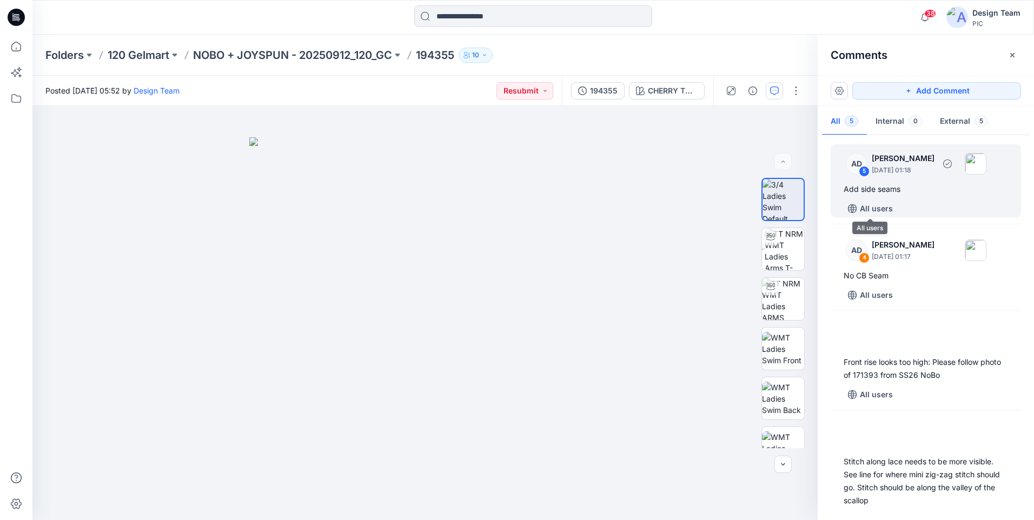
click at [868, 200] on div "AD 5 Alex Degner September 26, 2025 01:18 Add side seams All users" at bounding box center [926, 180] width 190 height 73
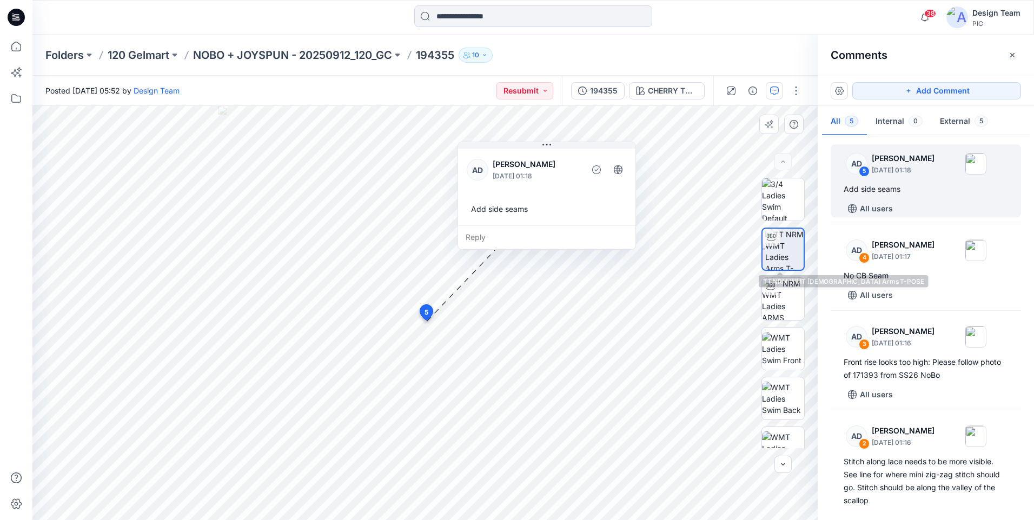
click at [790, 262] on img at bounding box center [784, 249] width 38 height 41
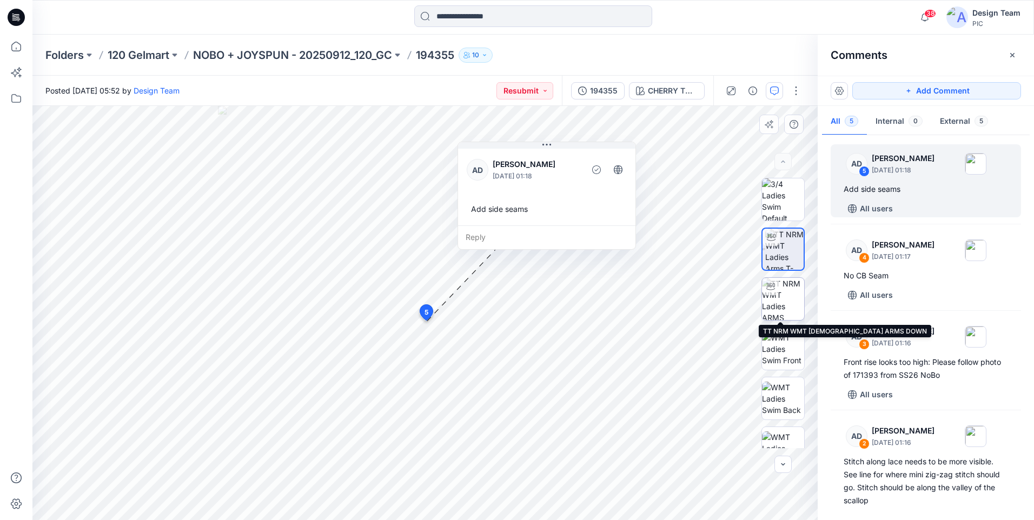
click at [779, 301] on img at bounding box center [783, 299] width 42 height 42
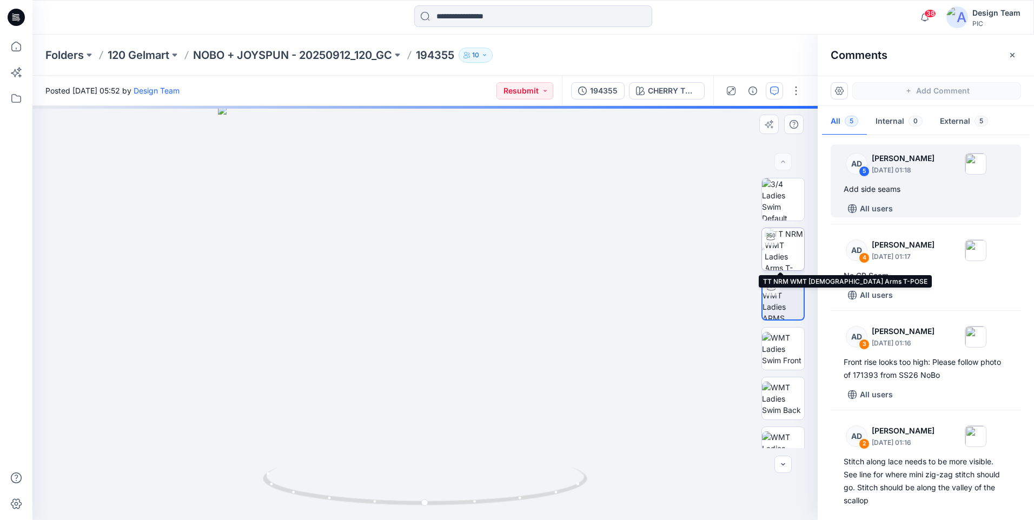
click at [797, 252] on img at bounding box center [784, 249] width 39 height 42
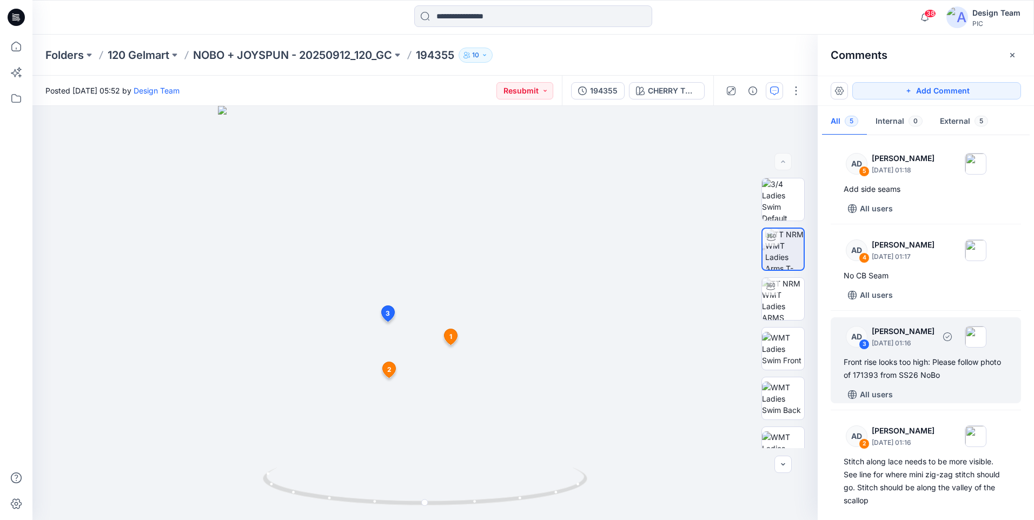
click at [882, 369] on div "Front rise looks too high: Please follow photo of 171393 from SS26 NoBo" at bounding box center [926, 369] width 164 height 26
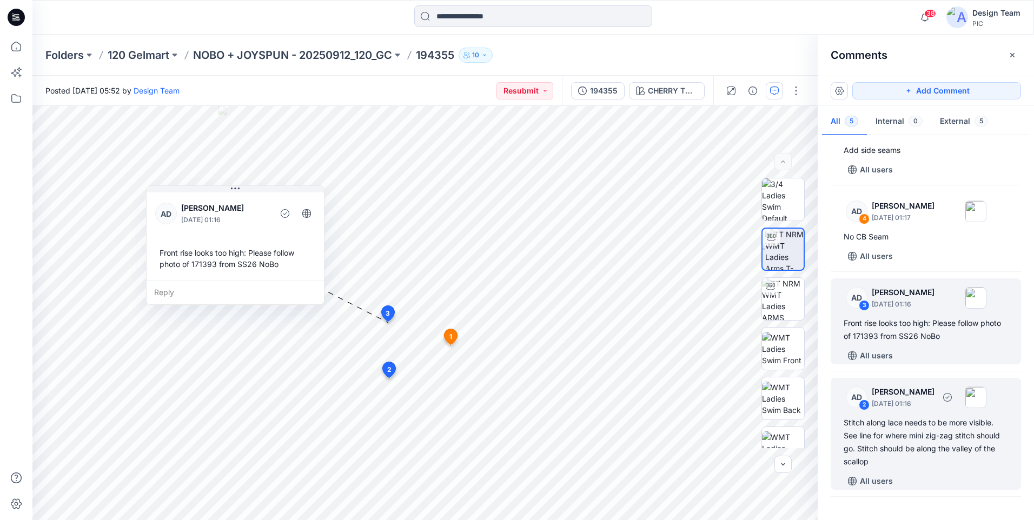
scroll to position [108, 0]
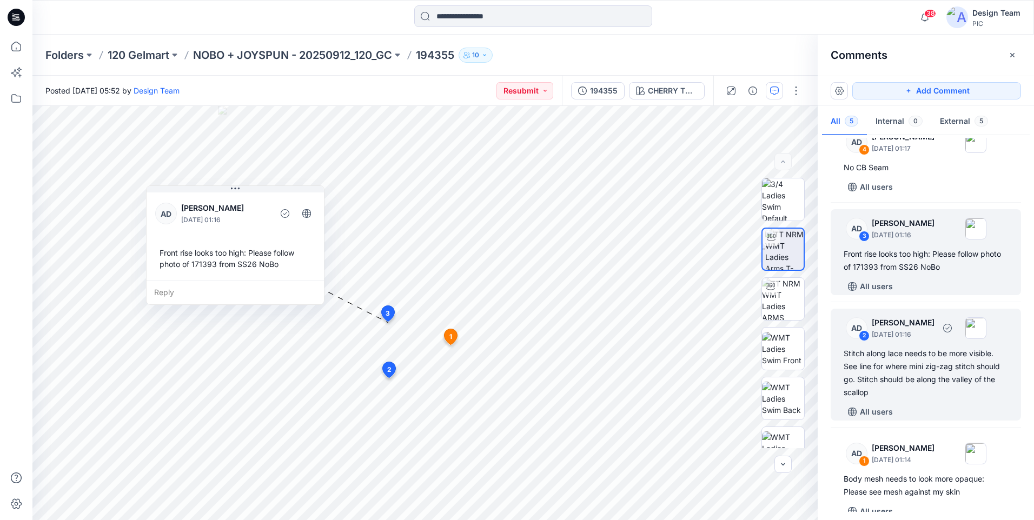
click at [898, 379] on div "Stitch along lace needs to be more visible. See line for where mini zig-zag sti…" at bounding box center [926, 373] width 164 height 52
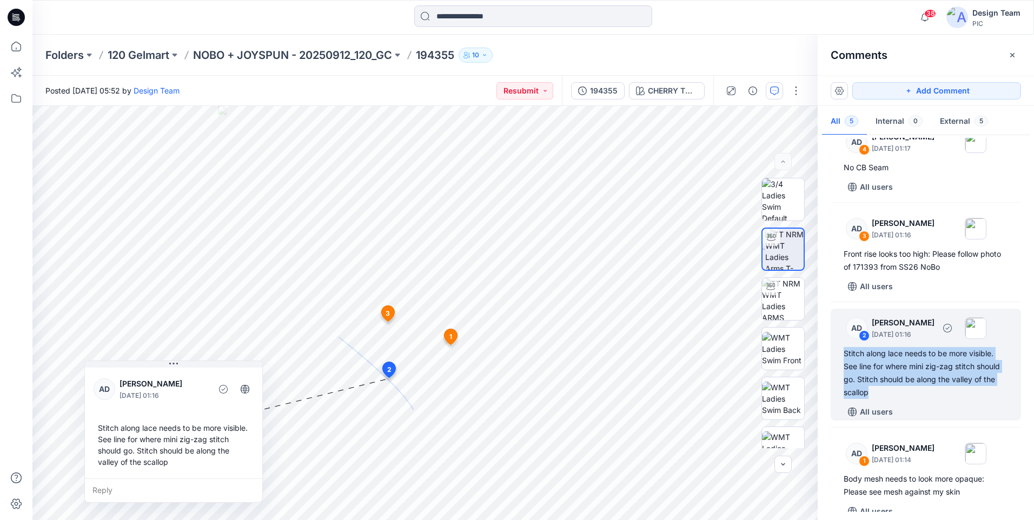
drag, startPoint x: 874, startPoint y: 396, endPoint x: 831, endPoint y: 355, distance: 59.3
click at [831, 355] on div "AD 2 Alex Degner September 26, 2025 01:16 Stitch along lace needs to be more vi…" at bounding box center [926, 365] width 190 height 112
copy div "Stitch along lace needs to be more visible. See line for where mini zig-zag sti…"
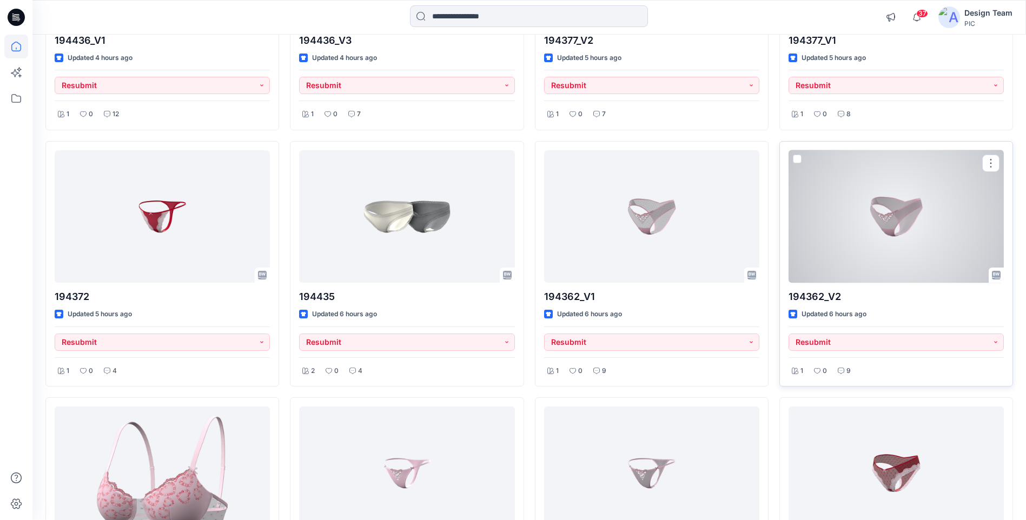
scroll to position [1092, 0]
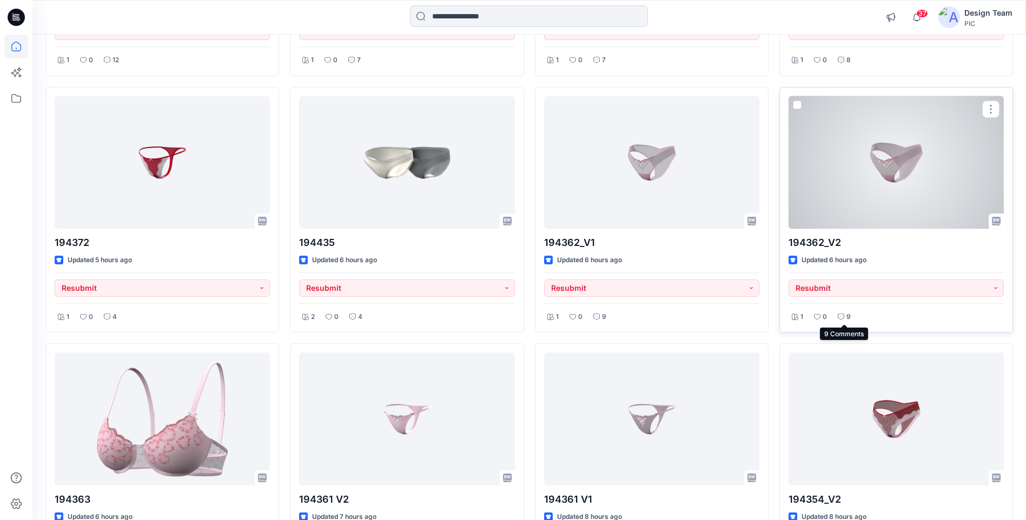
click at [845, 319] on div "9" at bounding box center [844, 317] width 19 height 14
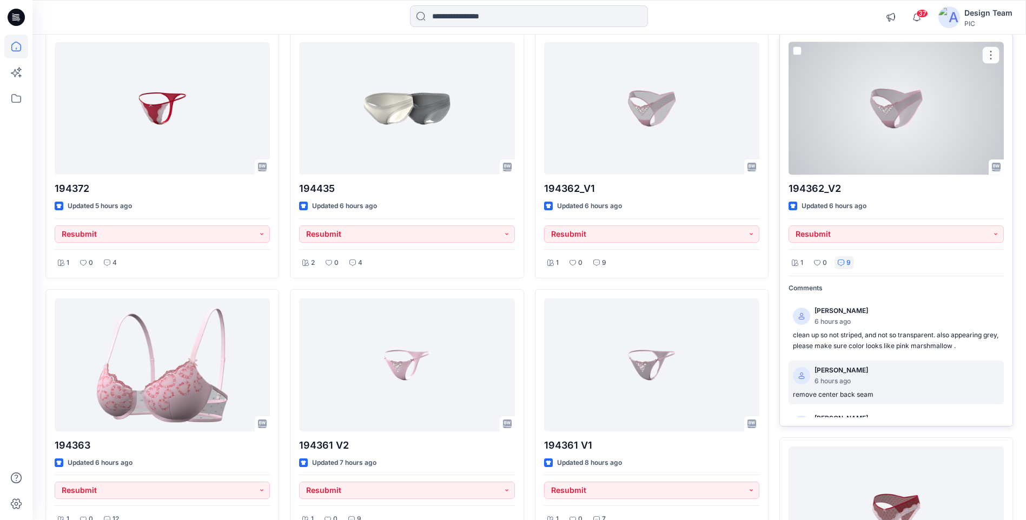
scroll to position [283, 0]
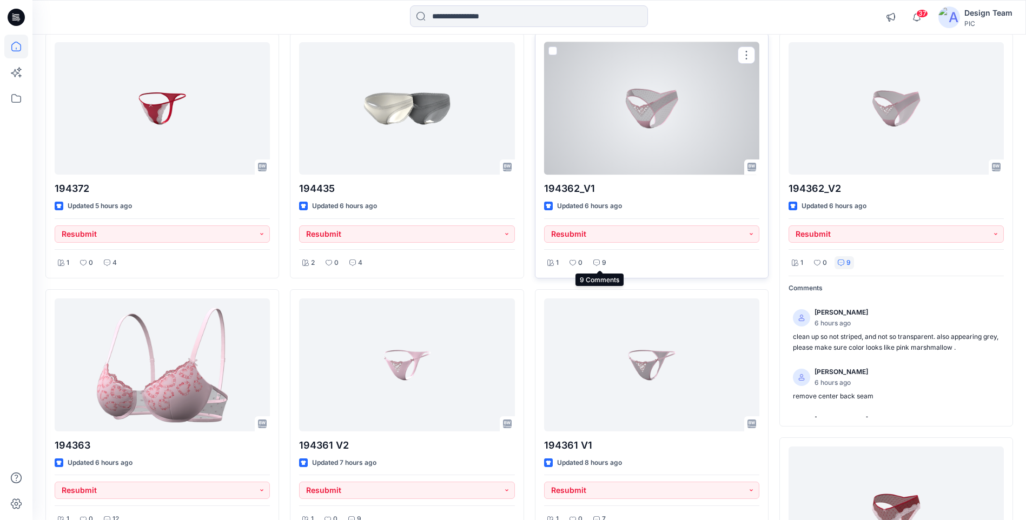
click at [604, 262] on p "9" at bounding box center [604, 262] width 4 height 11
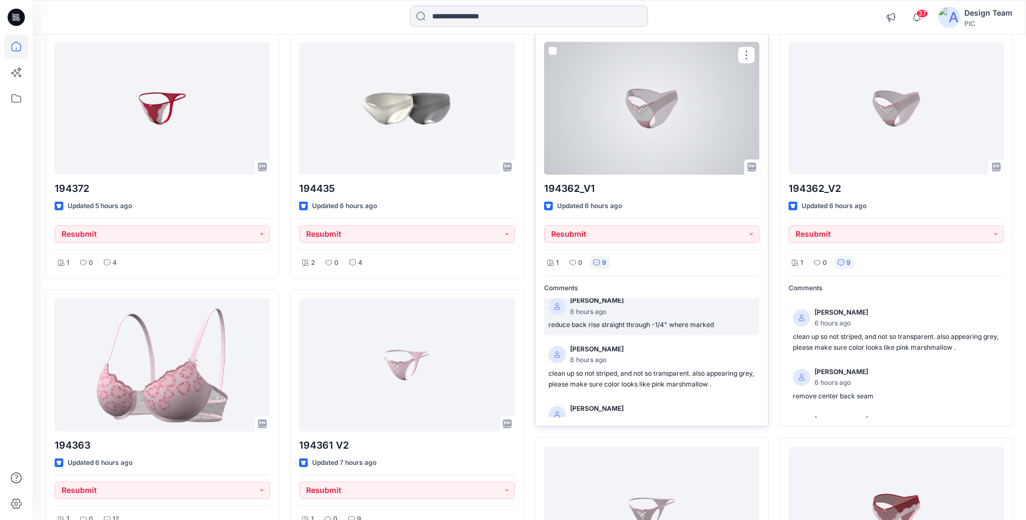
scroll to position [325, 0]
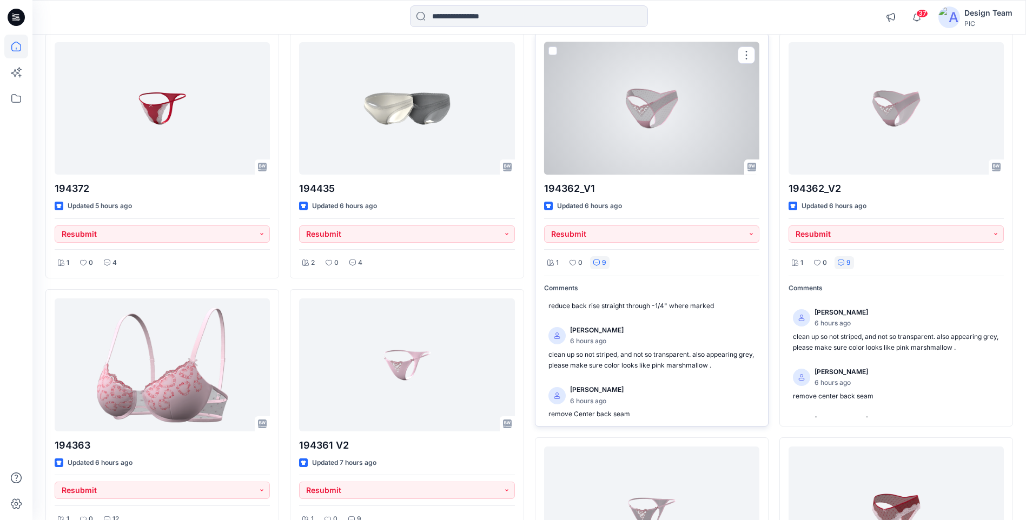
click at [721, 115] on div at bounding box center [651, 108] width 215 height 133
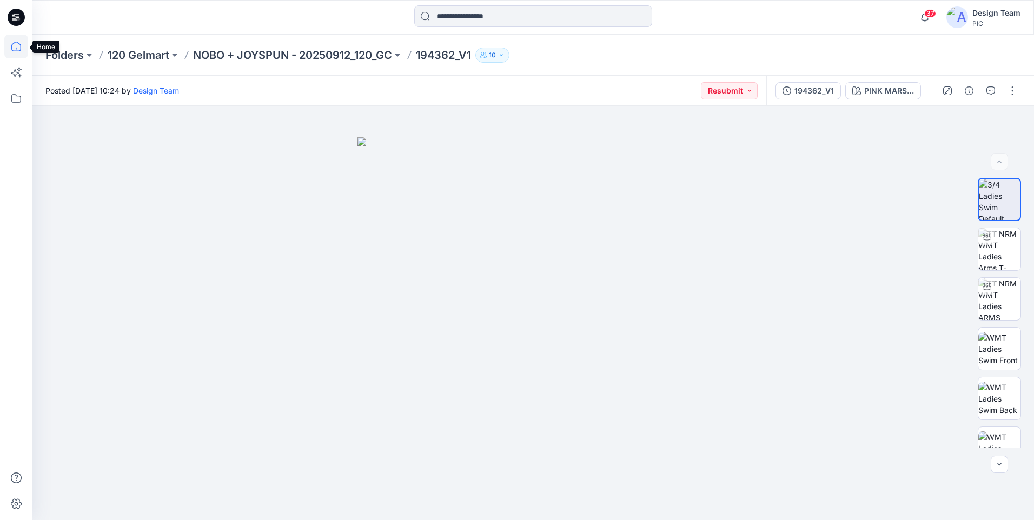
click at [14, 47] on icon at bounding box center [16, 47] width 24 height 24
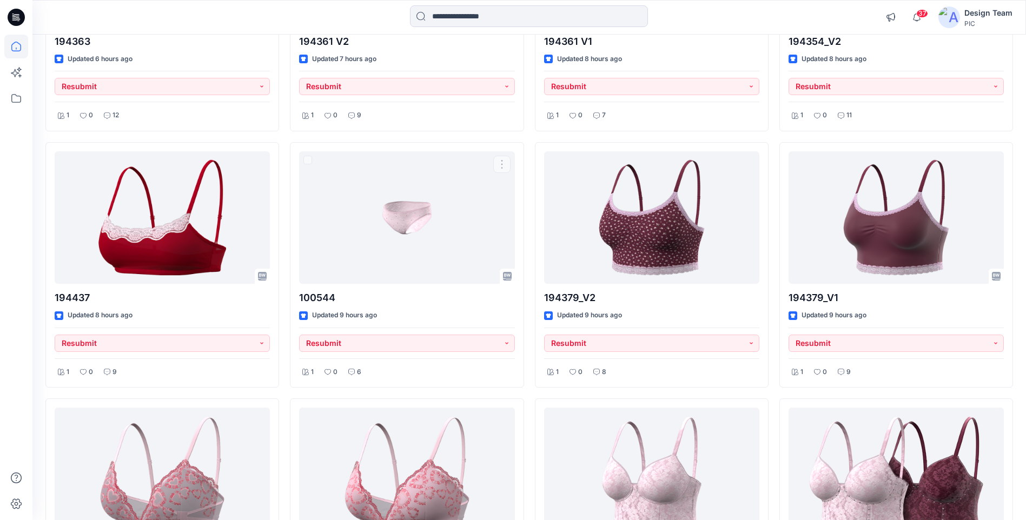
scroll to position [1468, 0]
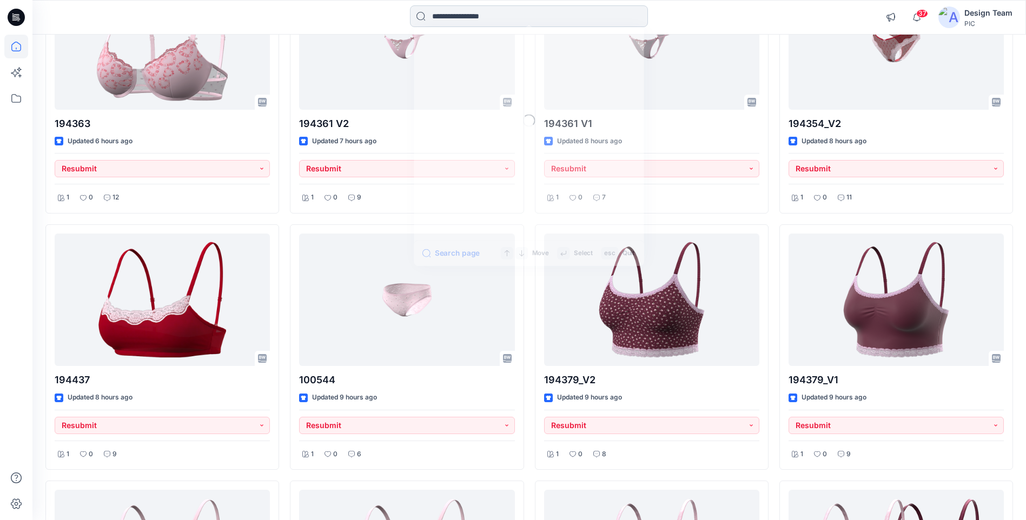
click at [460, 18] on input at bounding box center [529, 16] width 238 height 22
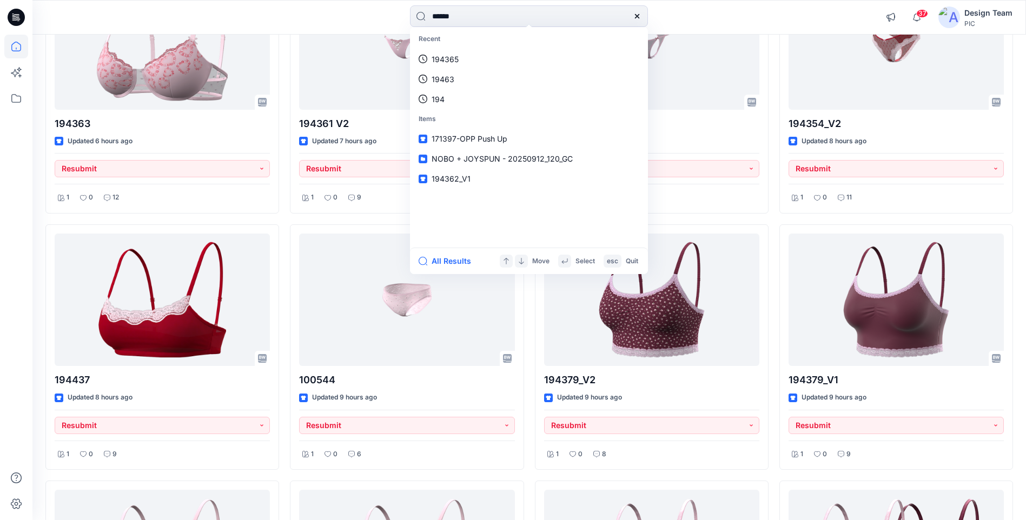
type input "******"
click at [459, 259] on button "All Results" at bounding box center [449, 261] width 60 height 13
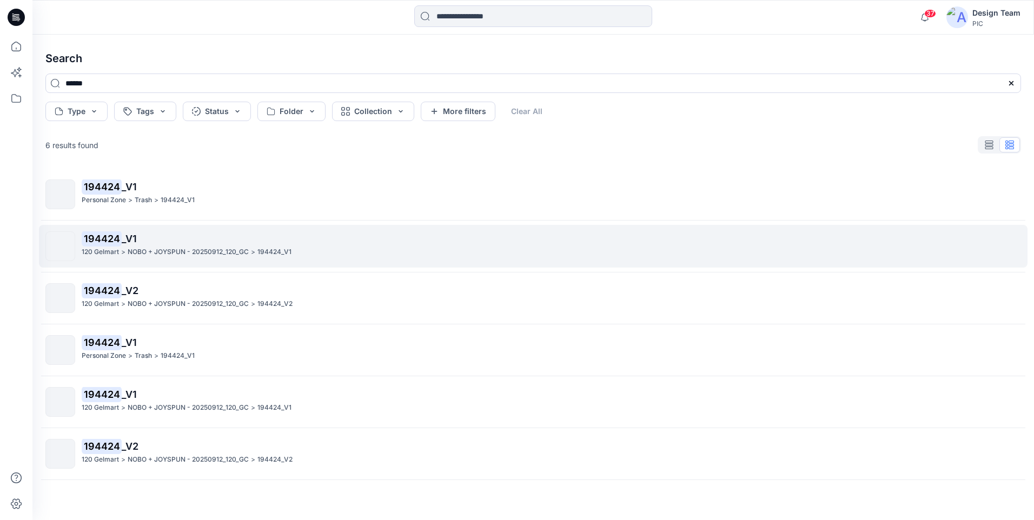
click at [107, 247] on p "120 Gelmart" at bounding box center [100, 252] width 37 height 11
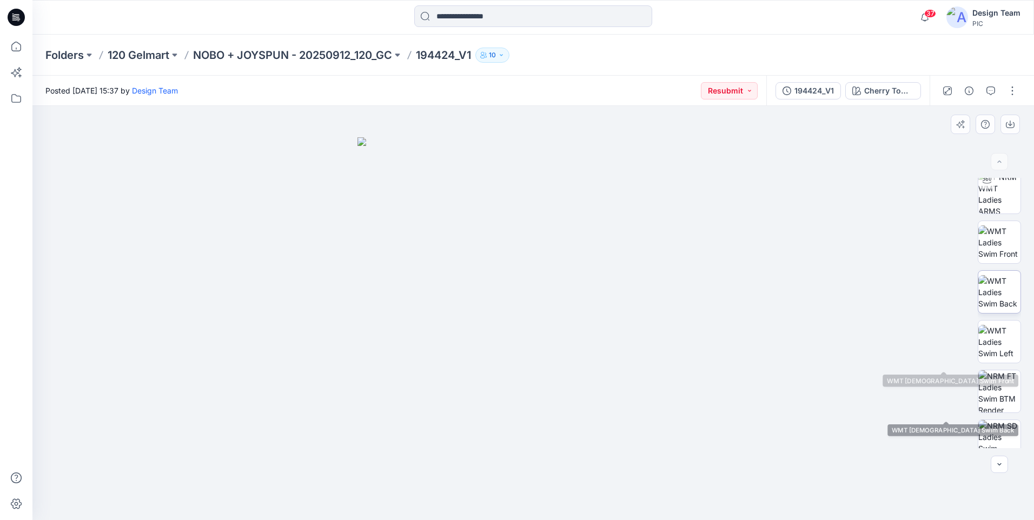
scroll to position [171, 0]
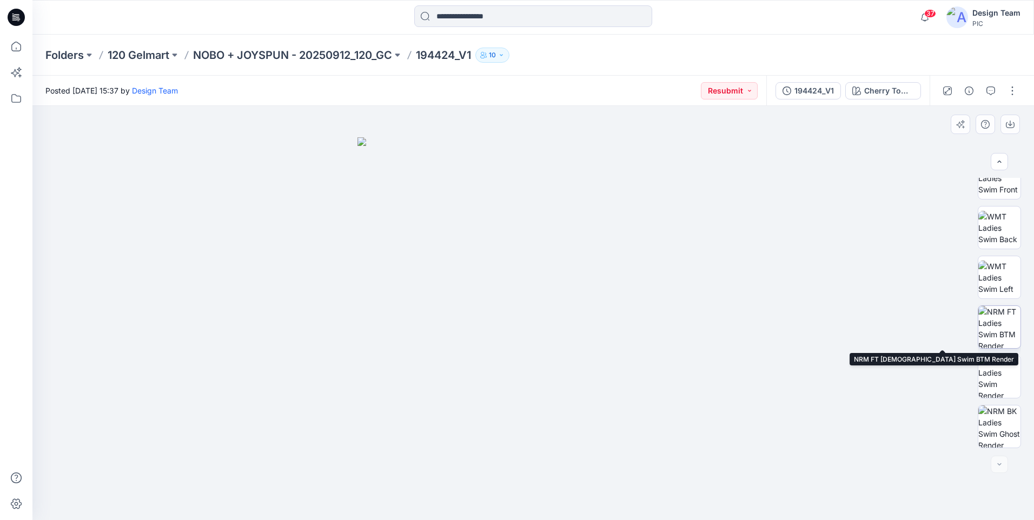
click at [999, 333] on img at bounding box center [1000, 327] width 42 height 42
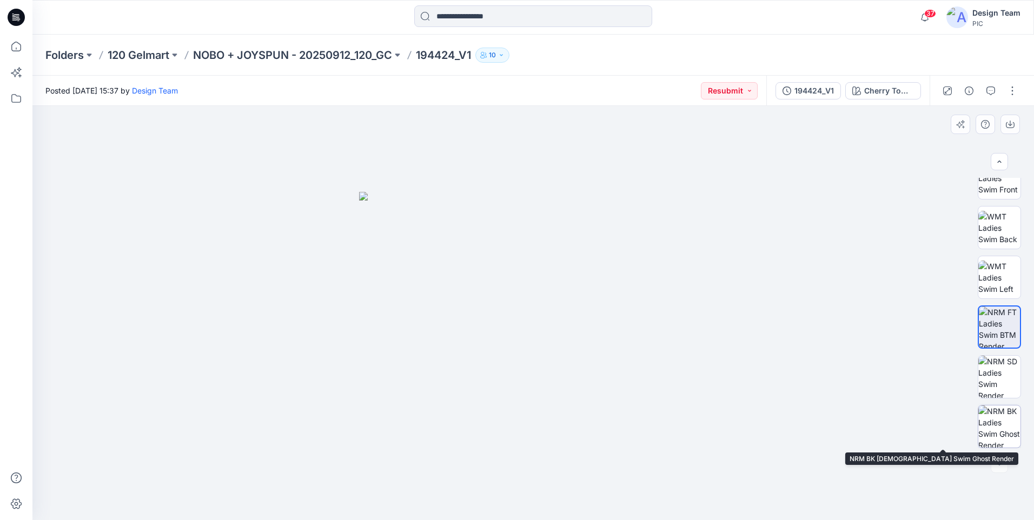
click at [992, 426] on img at bounding box center [1000, 427] width 42 height 42
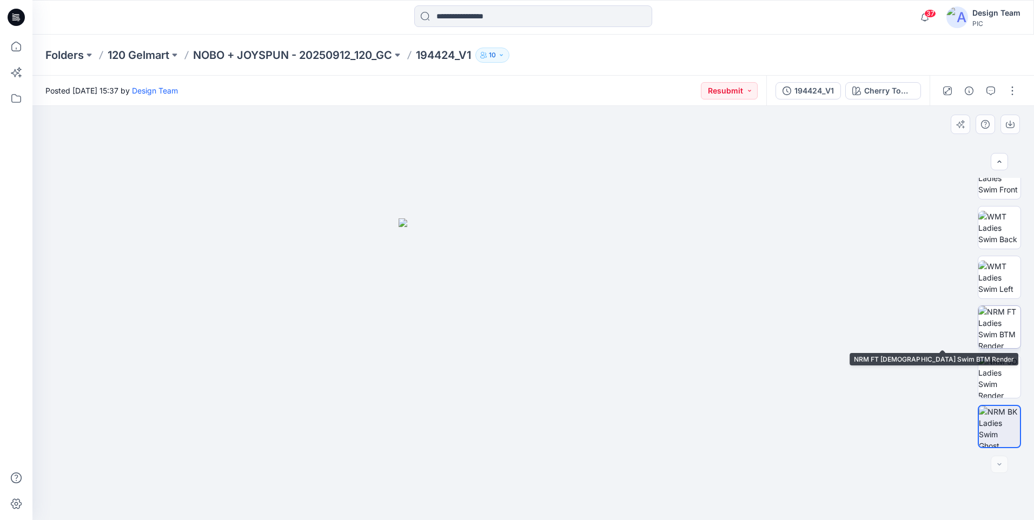
click at [1008, 336] on img at bounding box center [1000, 327] width 42 height 42
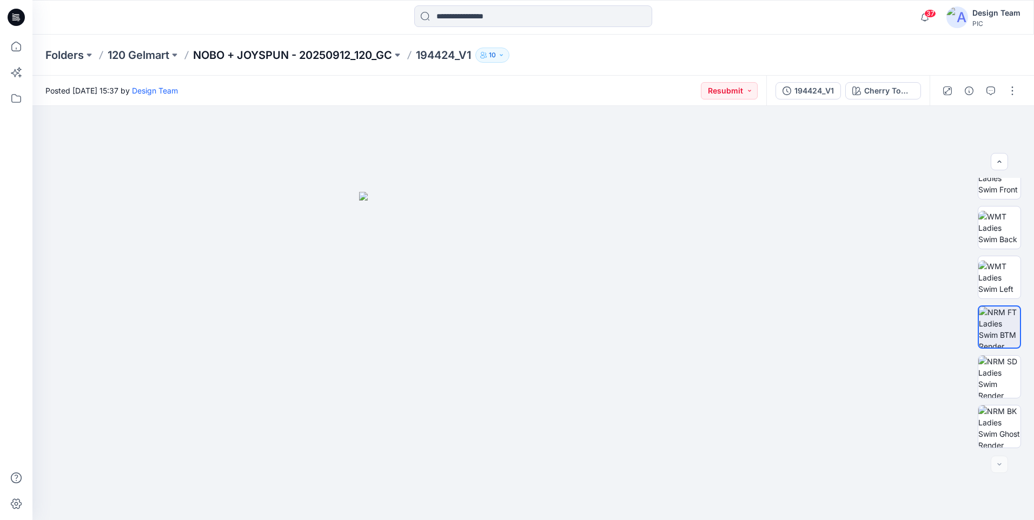
click at [291, 61] on p "NOBO + JOYSPUN - 20250912_120_GC" at bounding box center [292, 55] width 199 height 15
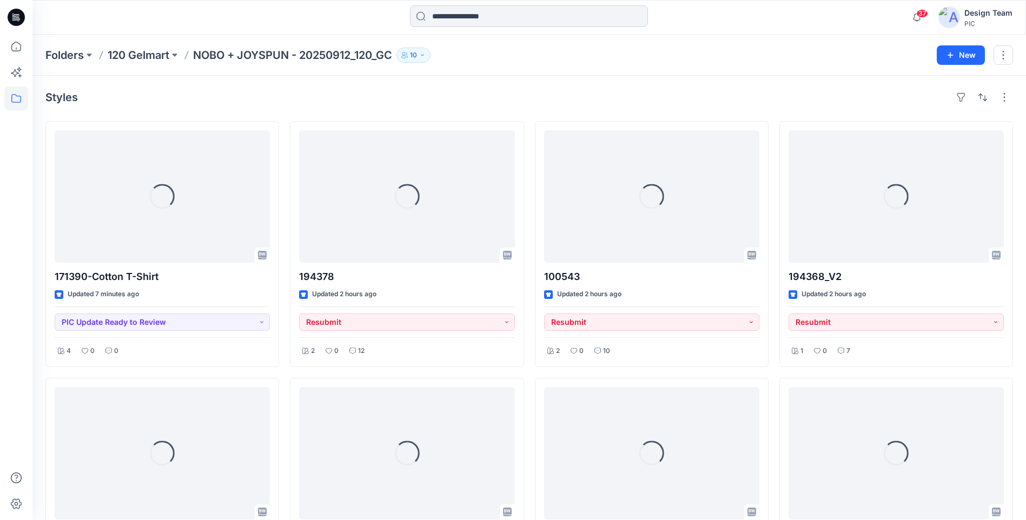
drag, startPoint x: 25, startPoint y: 50, endPoint x: 478, endPoint y: 19, distance: 453.8
click at [25, 49] on icon at bounding box center [16, 47] width 24 height 24
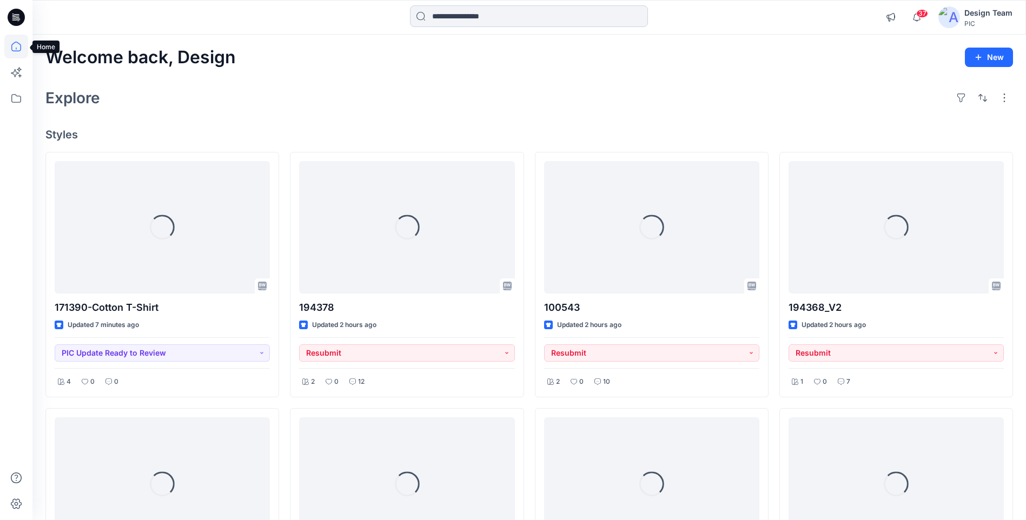
click at [478, 18] on input at bounding box center [529, 16] width 238 height 22
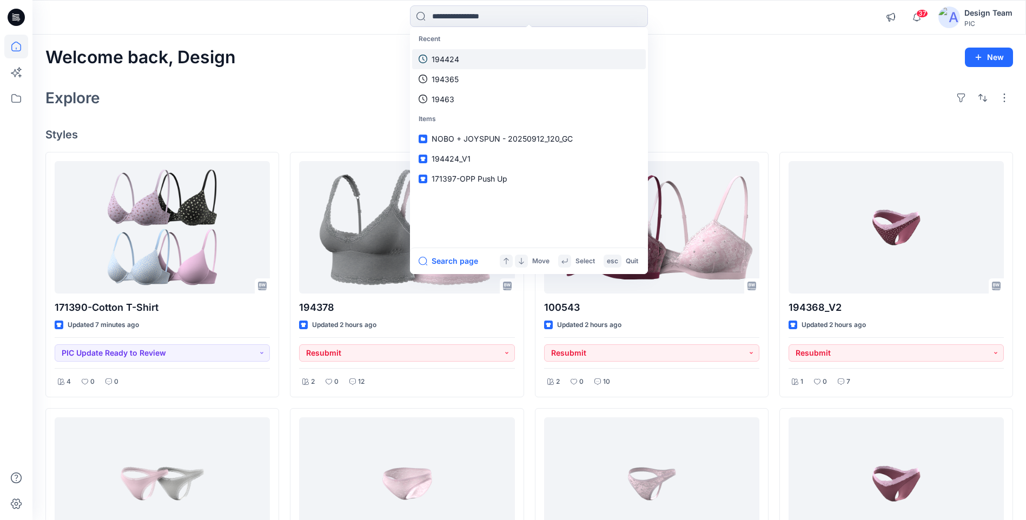
click at [455, 56] on p "194424" at bounding box center [446, 59] width 28 height 11
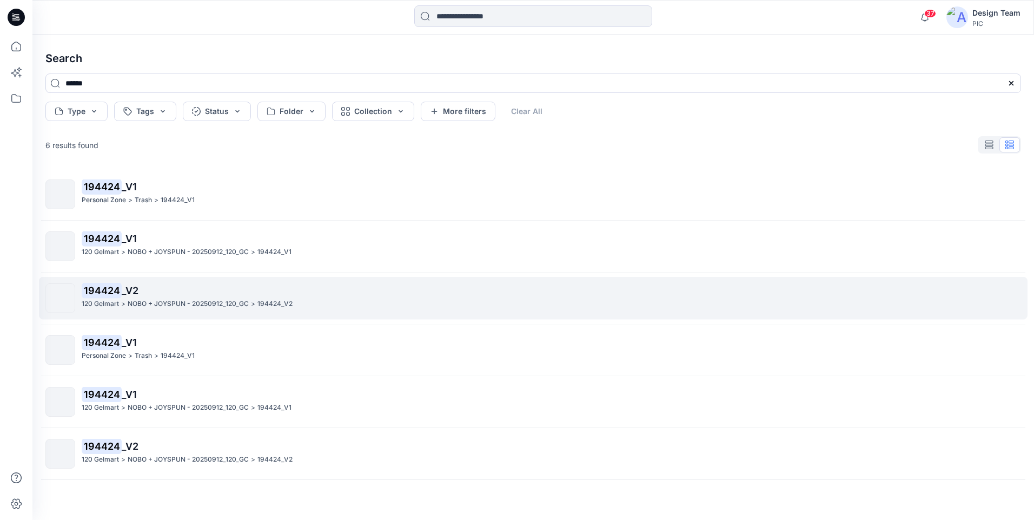
click at [118, 293] on mark "194424" at bounding box center [102, 290] width 40 height 15
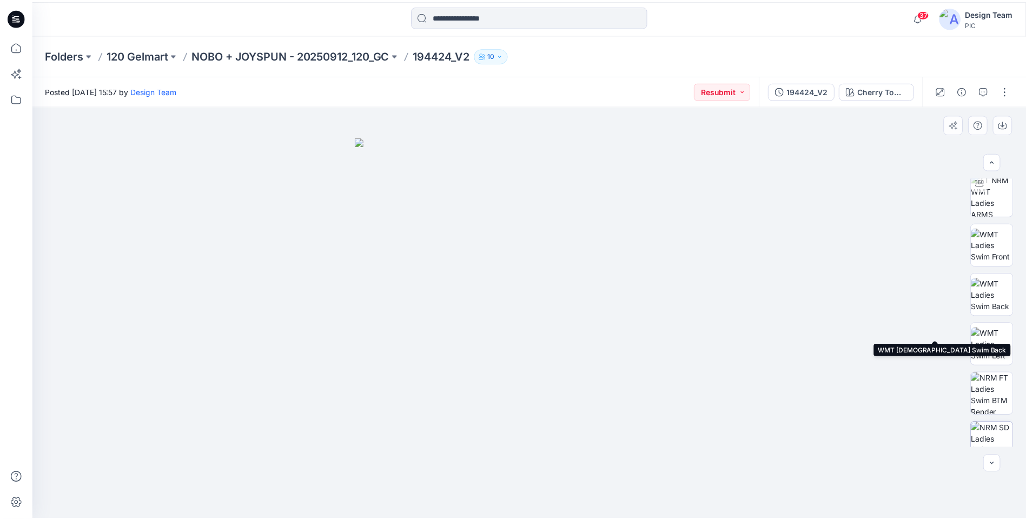
scroll to position [171, 0]
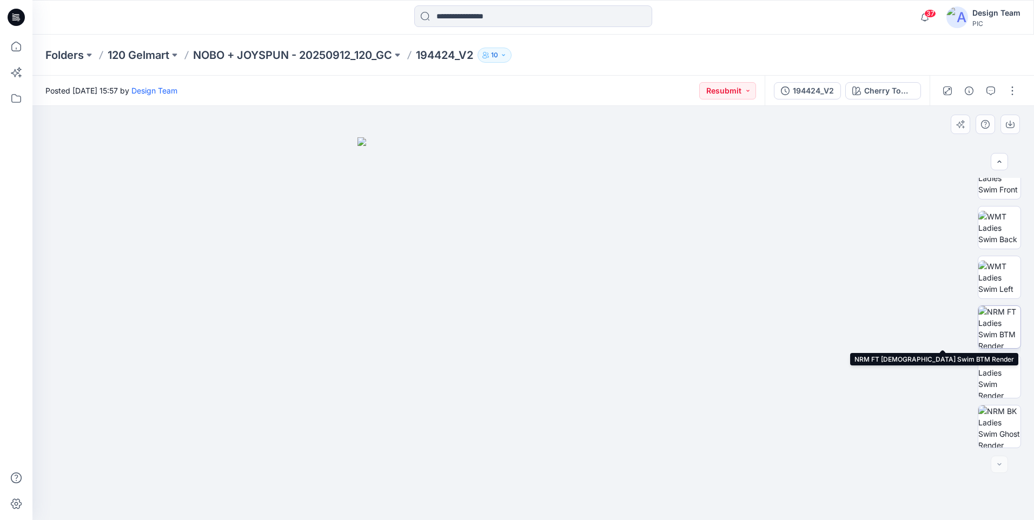
click at [1000, 340] on img at bounding box center [1000, 327] width 42 height 42
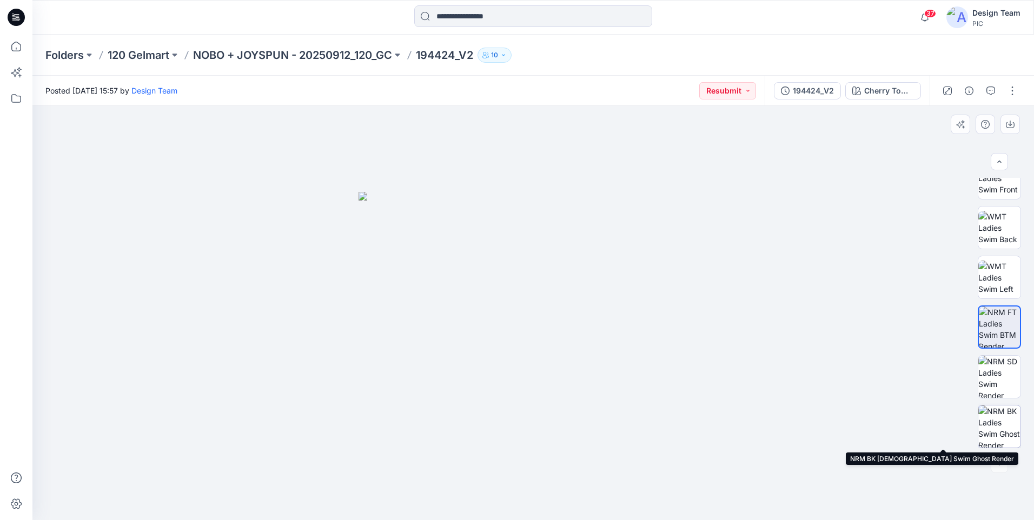
click at [997, 414] on img at bounding box center [1000, 427] width 42 height 42
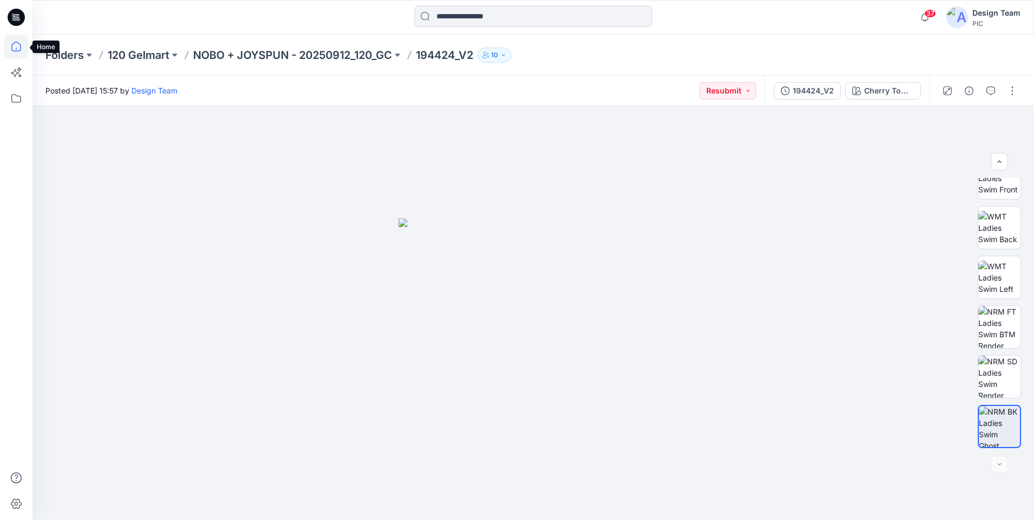
click at [8, 51] on icon at bounding box center [16, 47] width 24 height 24
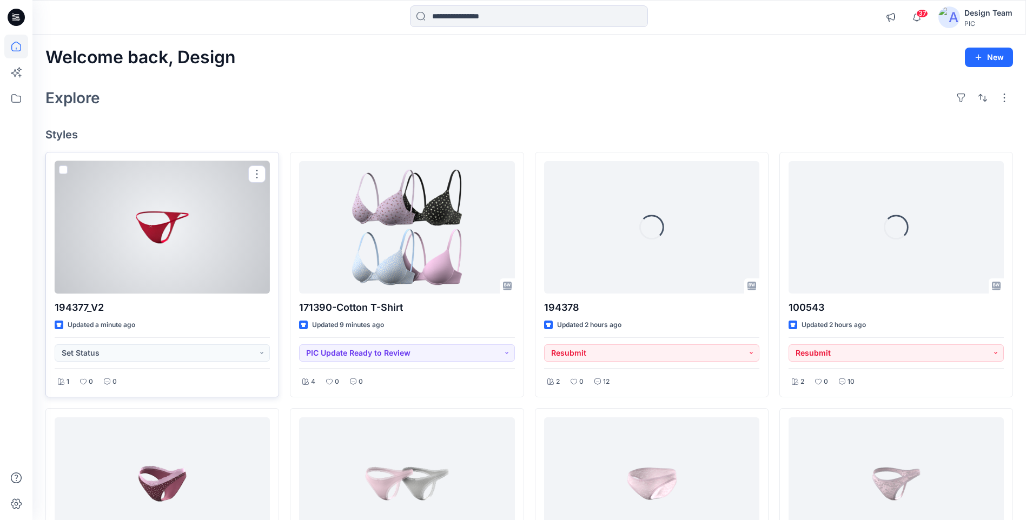
click at [153, 247] on div at bounding box center [162, 227] width 215 height 133
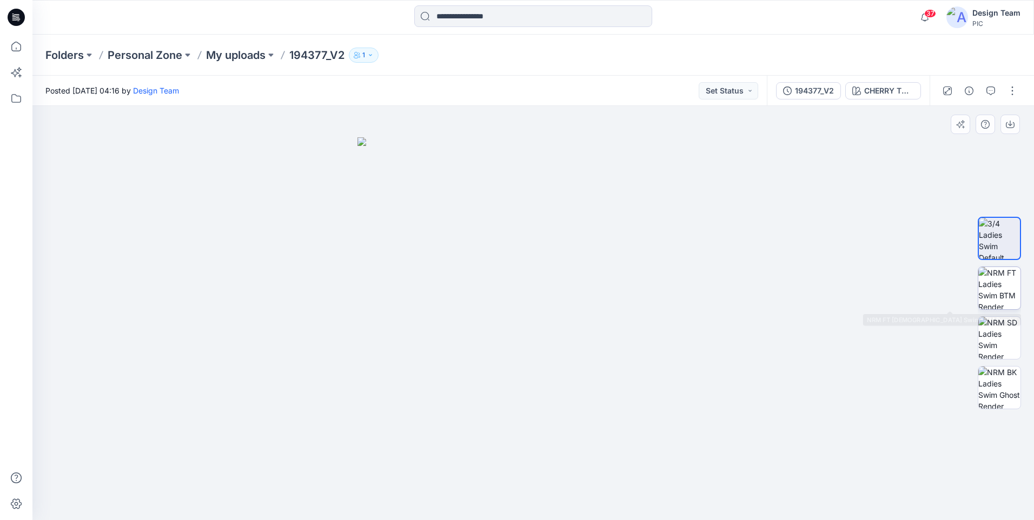
click at [988, 296] on img at bounding box center [1000, 288] width 42 height 42
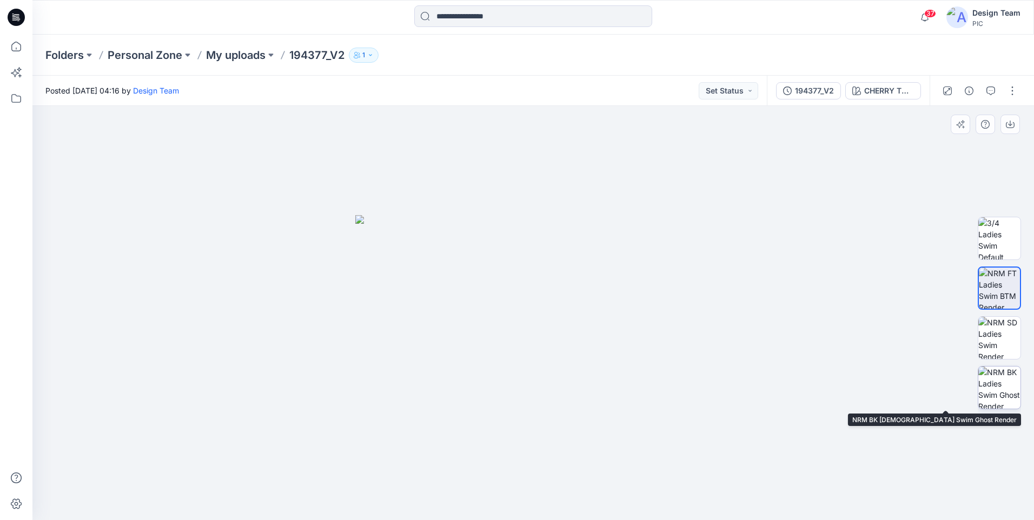
click at [1009, 393] on img at bounding box center [1000, 388] width 42 height 42
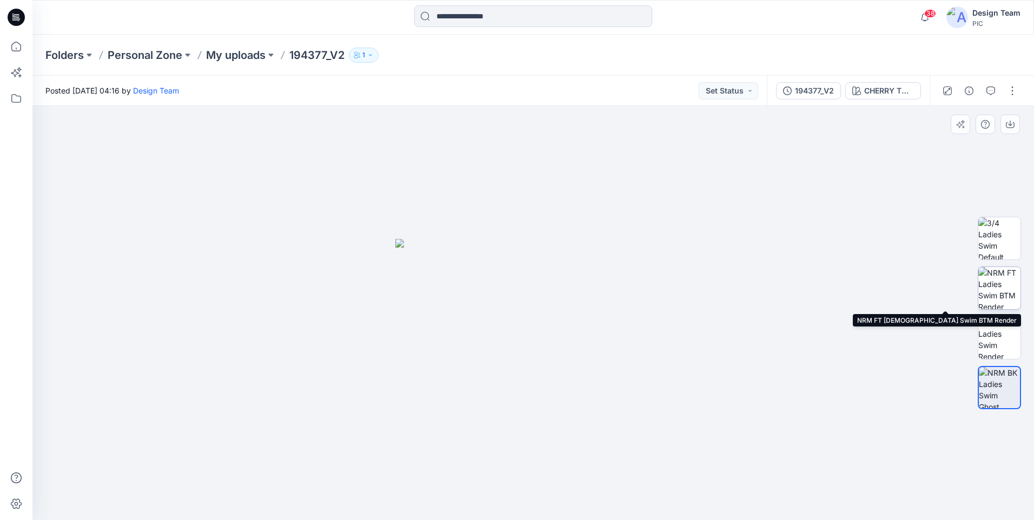
click at [993, 291] on img at bounding box center [1000, 288] width 42 height 42
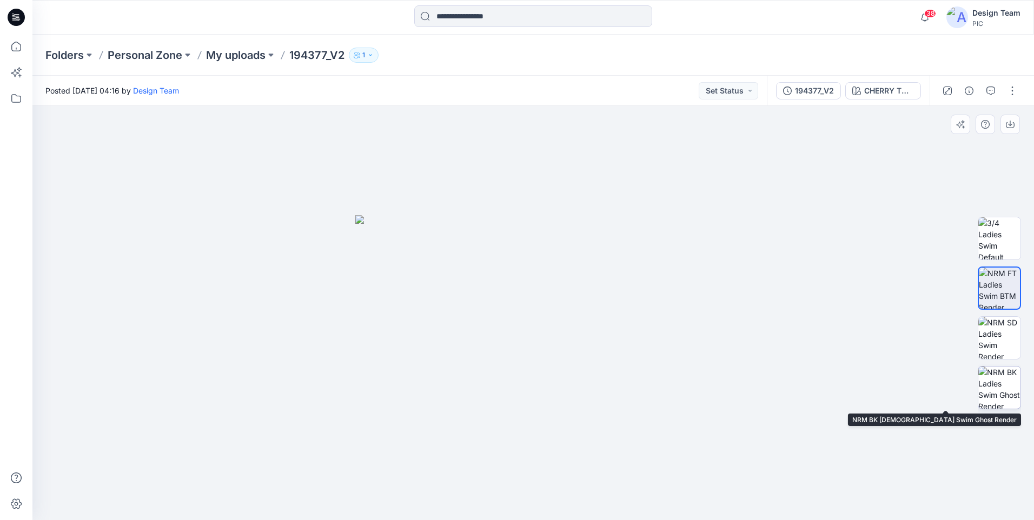
click at [1010, 381] on img at bounding box center [1000, 388] width 42 height 42
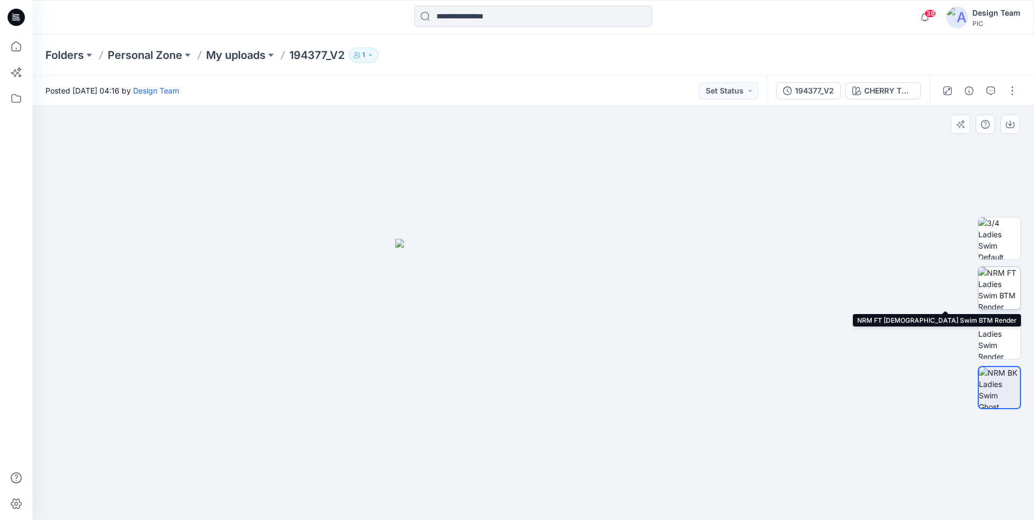
click at [1001, 291] on img at bounding box center [1000, 288] width 42 height 42
